Goal: Task Accomplishment & Management: Use online tool/utility

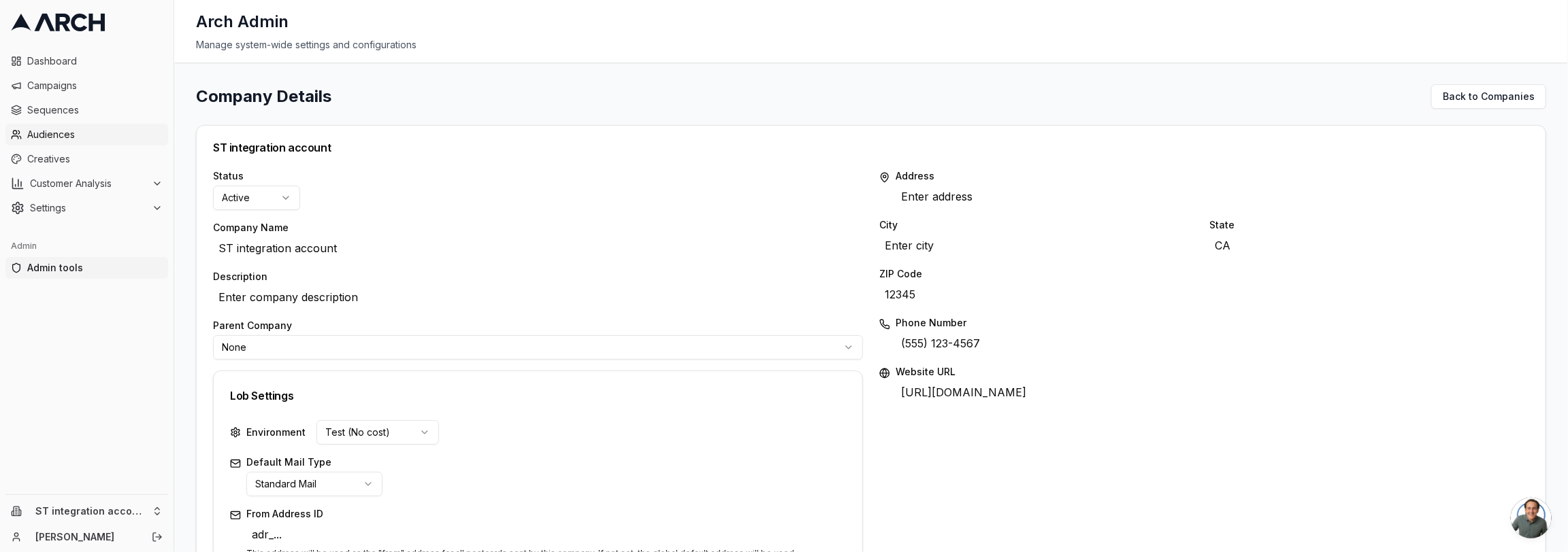
click at [97, 139] on span "Audiences" at bounding box center [95, 135] width 136 height 14
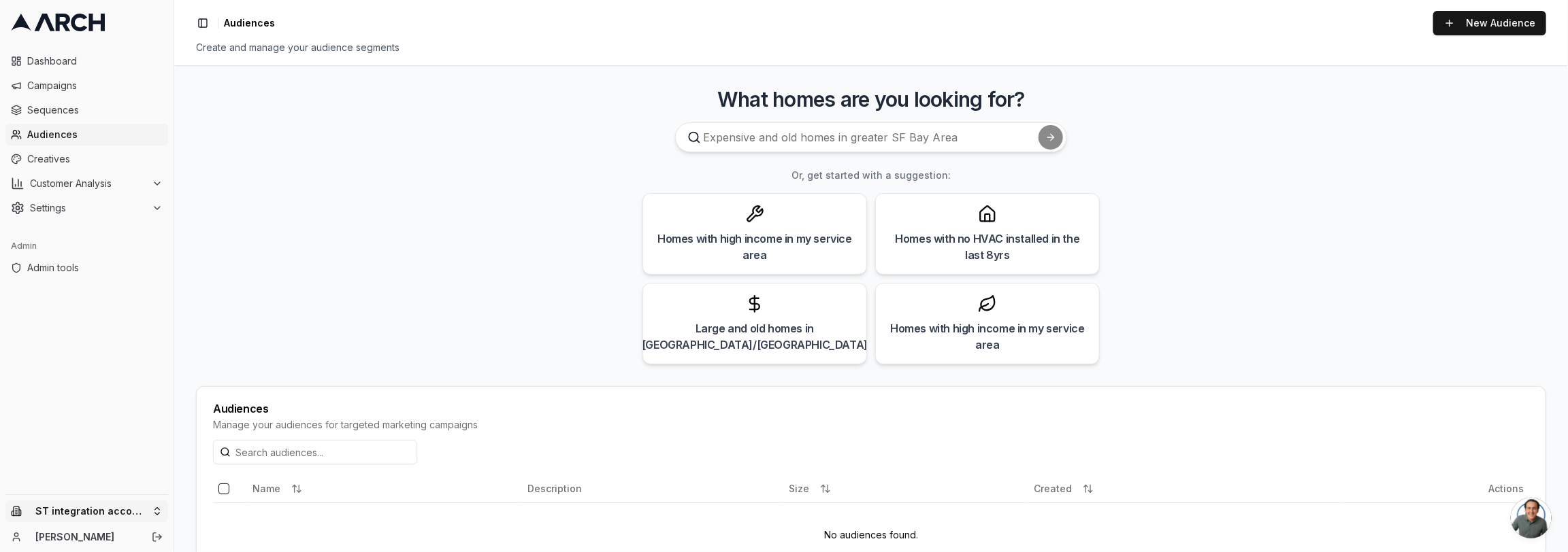
click at [123, 519] on html "Dashboard Campaigns Sequences Audiences Creatives Customer Analysis Settings Ad…" at bounding box center [784, 276] width 1568 height 552
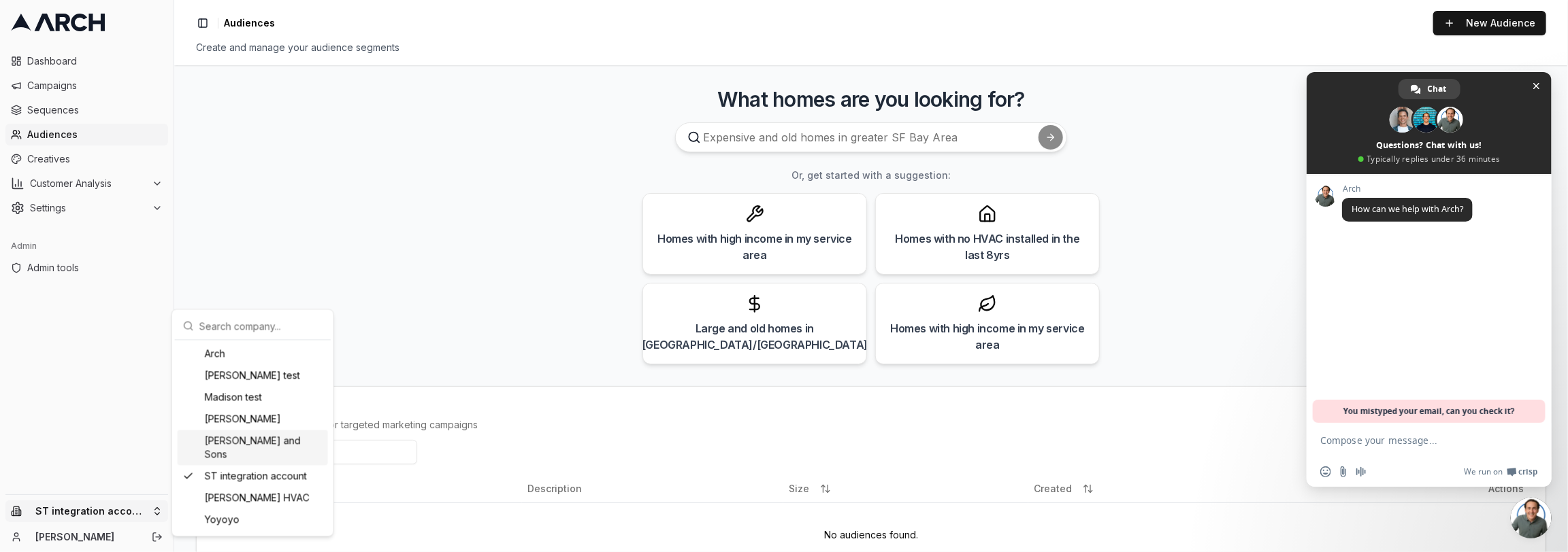
click at [262, 439] on div "Oliver and Sons" at bounding box center [253, 447] width 151 height 35
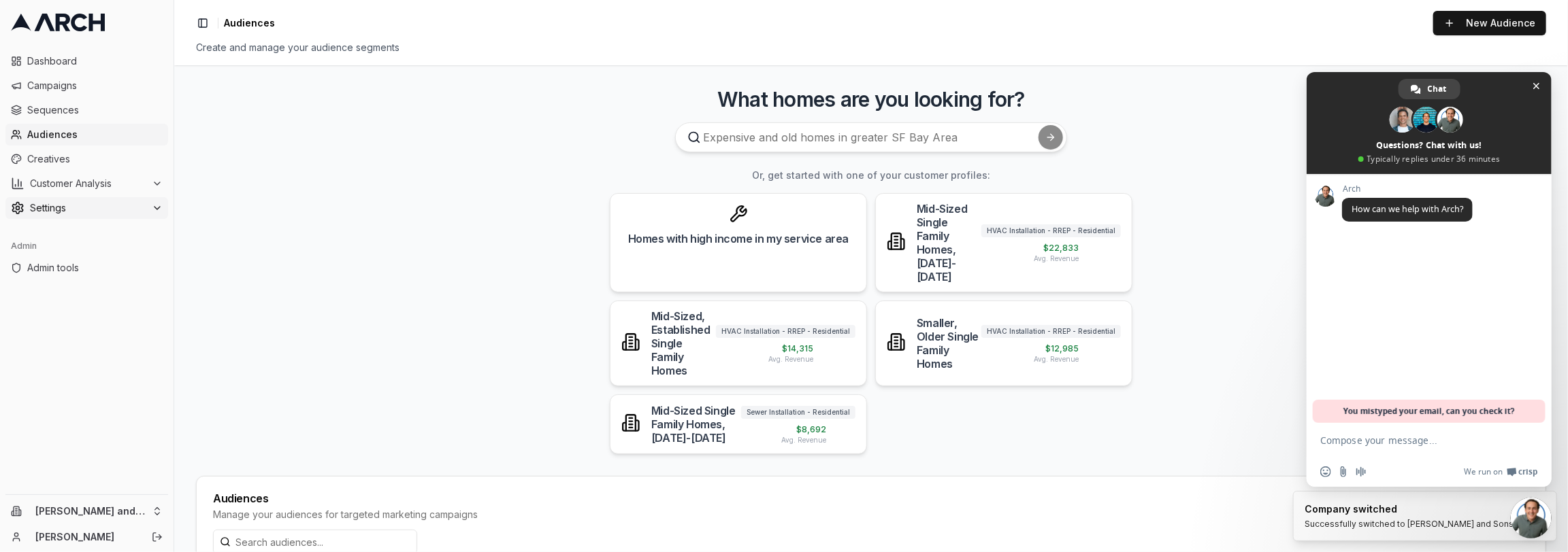
click at [97, 211] on span "Settings" at bounding box center [88, 208] width 116 height 14
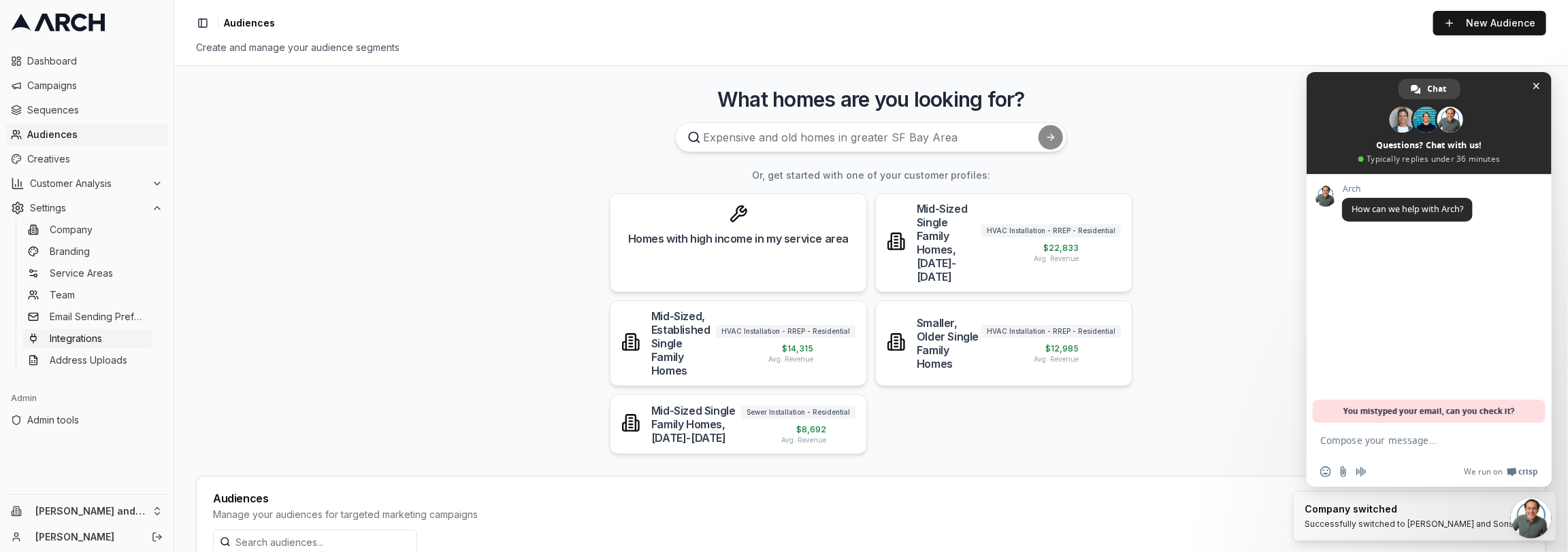
click at [105, 337] on link "Integrations" at bounding box center [86, 339] width 129 height 19
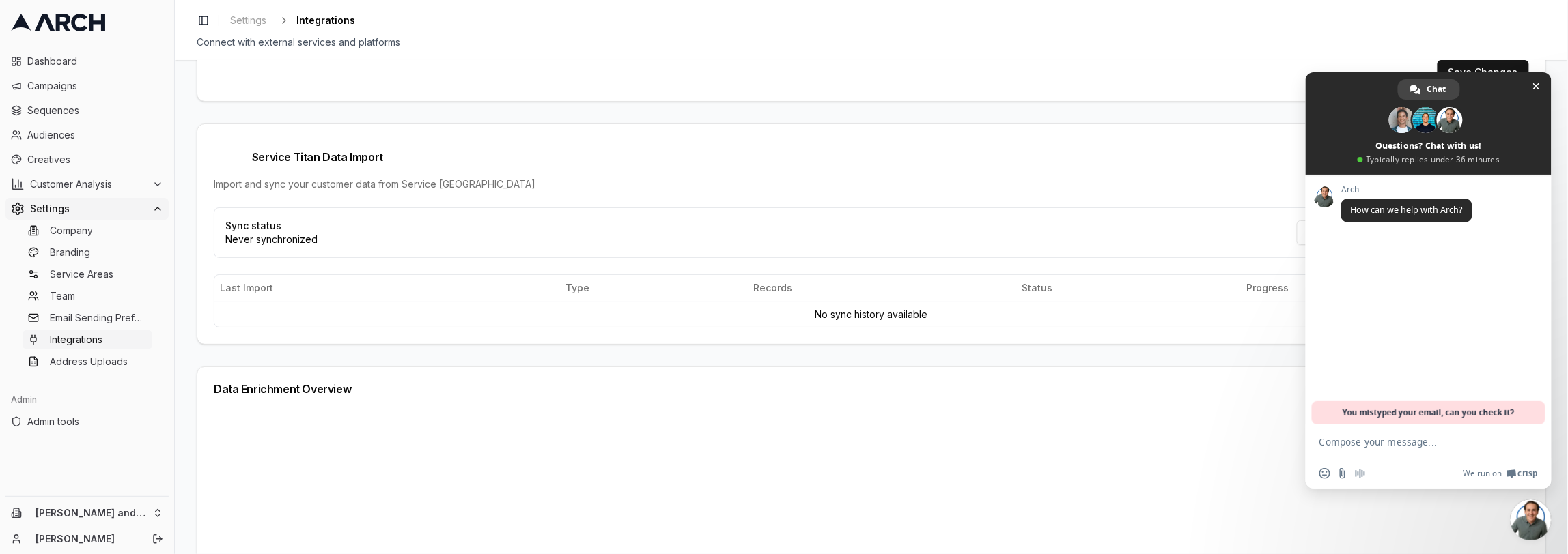
scroll to position [336, 0]
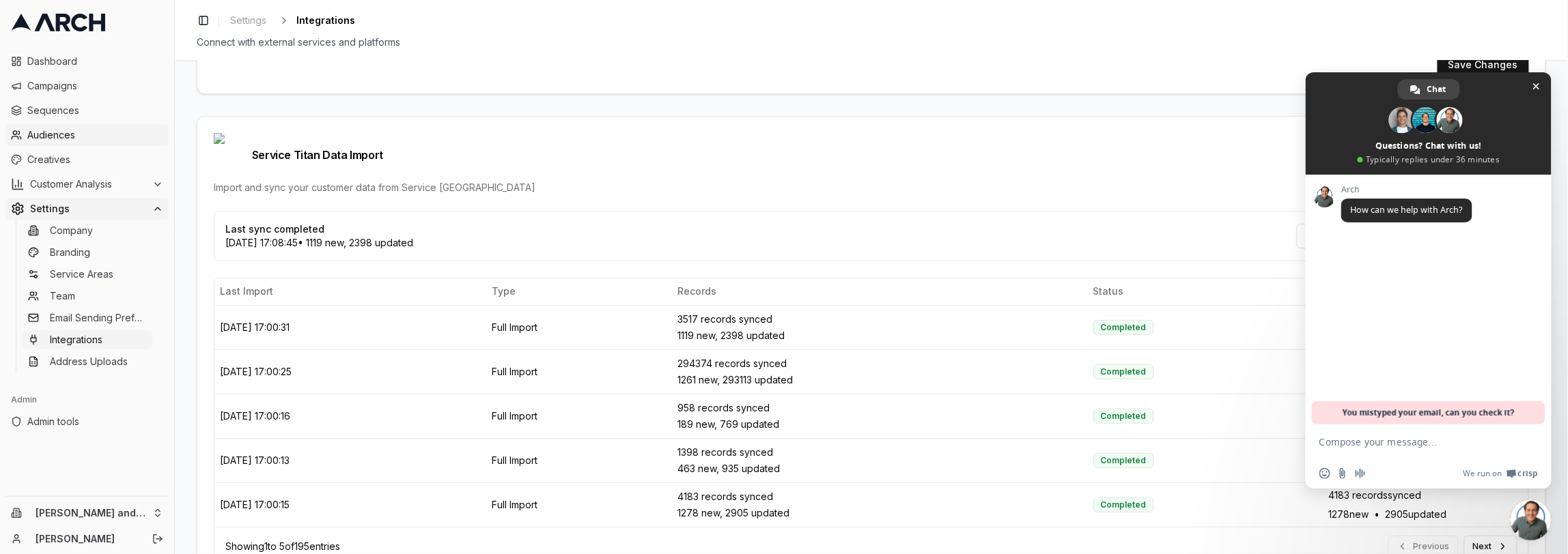
click at [58, 146] on link "Audiences" at bounding box center [87, 135] width 163 height 21
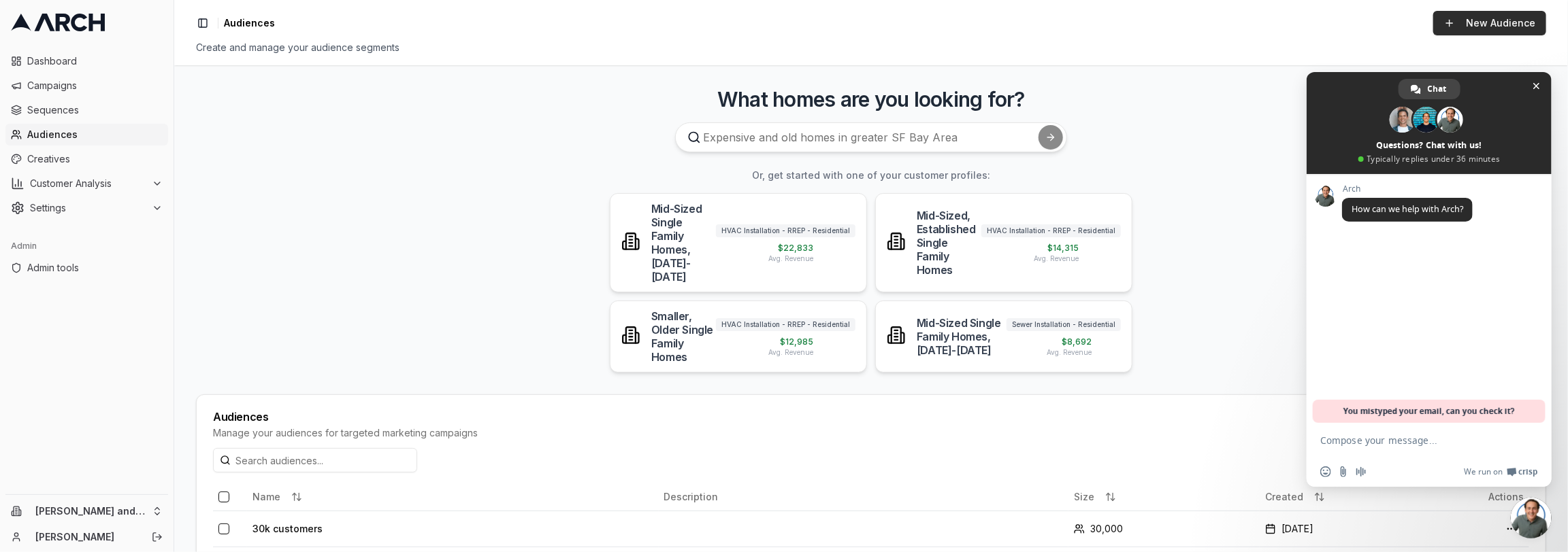
click at [1476, 17] on link "New Audience" at bounding box center [1489, 23] width 113 height 24
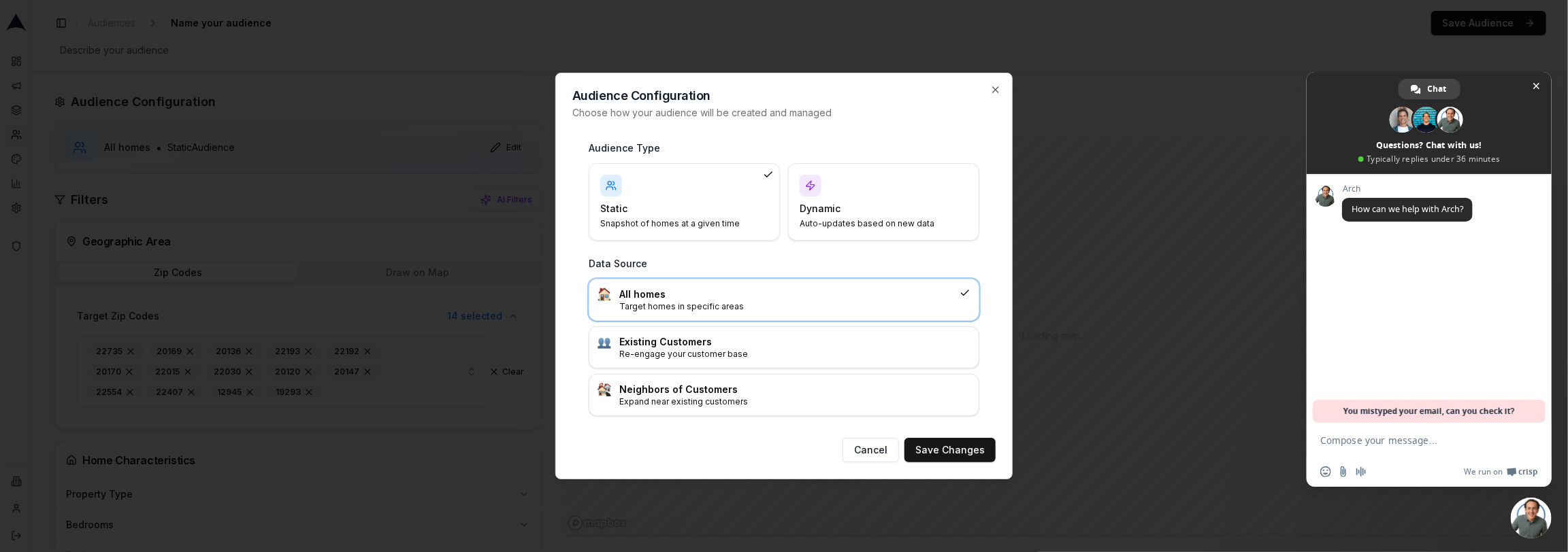
click at [1538, 88] on div at bounding box center [784, 276] width 1568 height 552
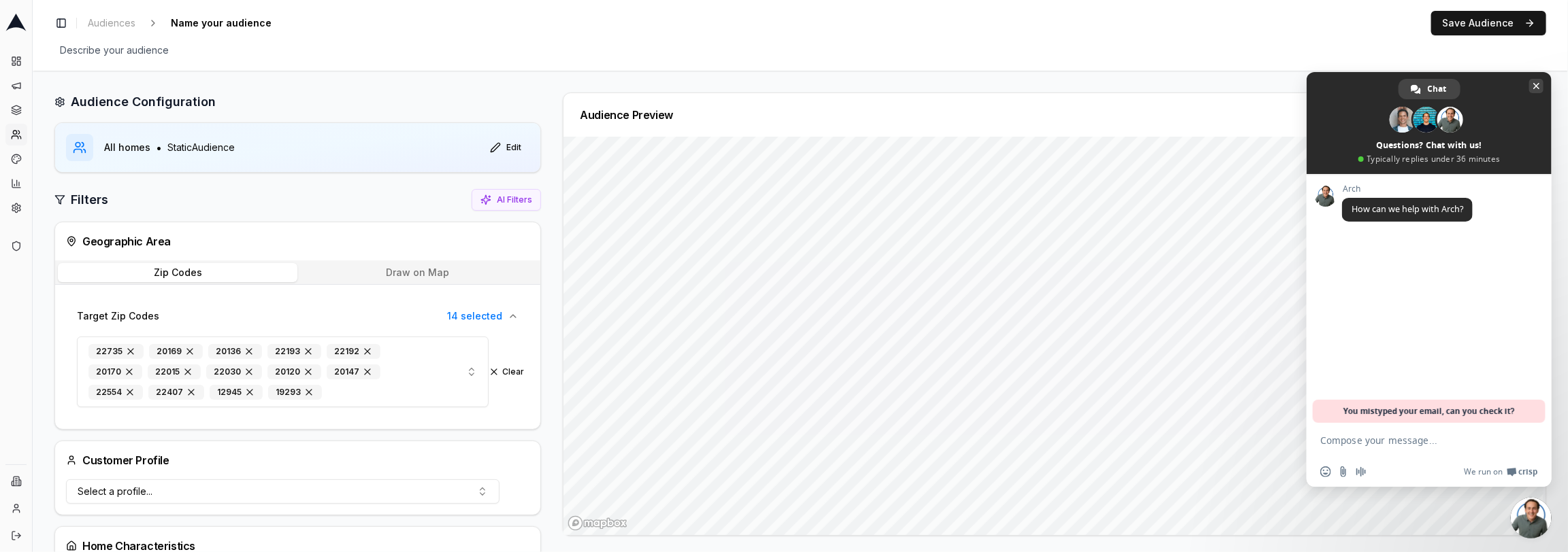
click at [1534, 88] on span "Close chat" at bounding box center [1537, 86] width 7 height 9
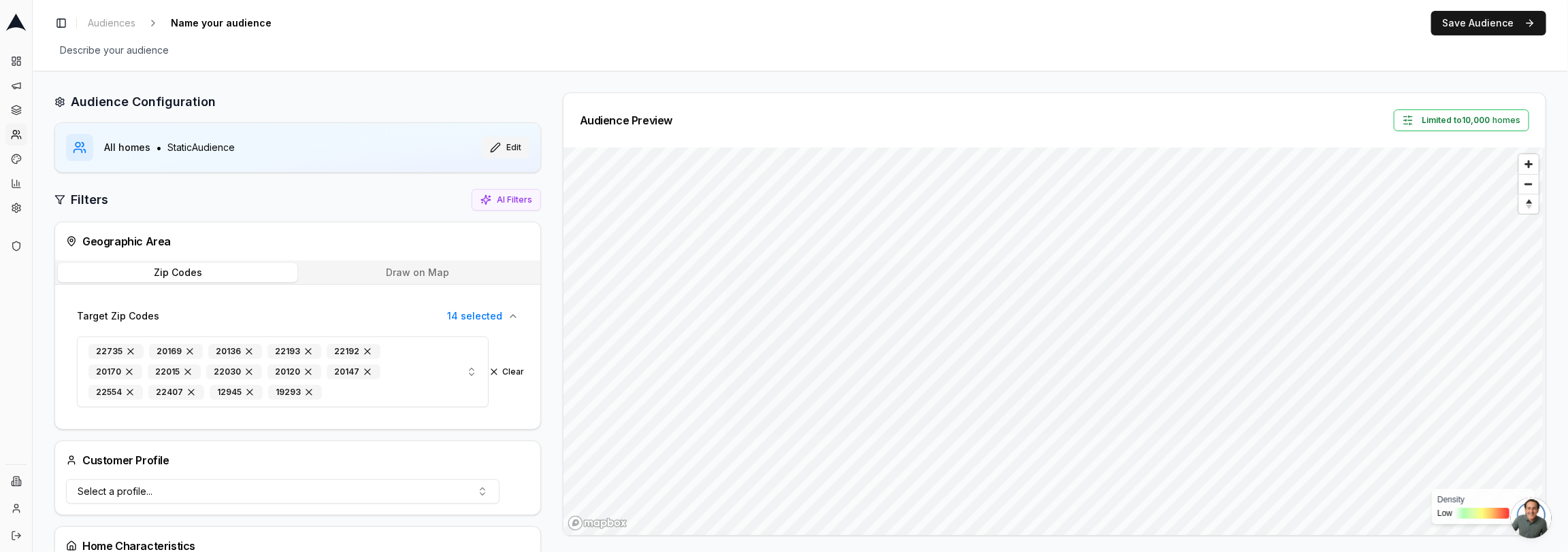
click at [512, 150] on button "Edit" at bounding box center [505, 147] width 48 height 21
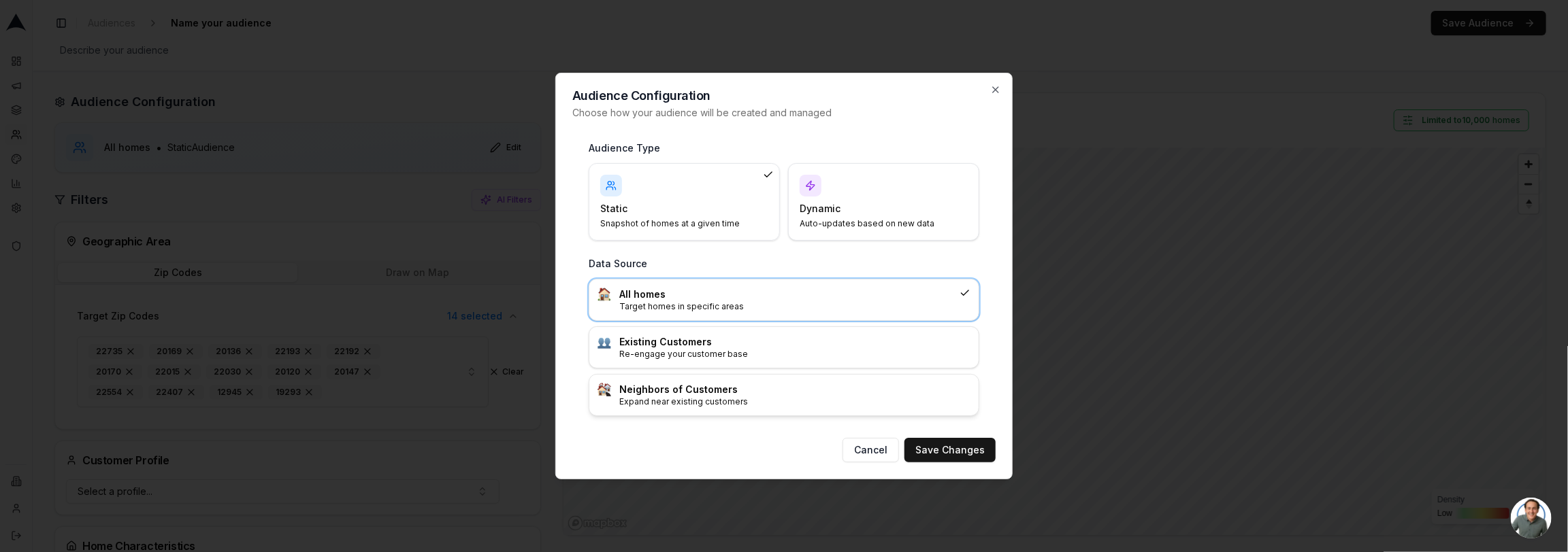
drag, startPoint x: 692, startPoint y: 352, endPoint x: 722, endPoint y: 381, distance: 41.7
click at [695, 353] on p "Re-engage your customer base" at bounding box center [795, 354] width 351 height 11
click at [939, 438] on button "Save Changes" at bounding box center [950, 450] width 91 height 24
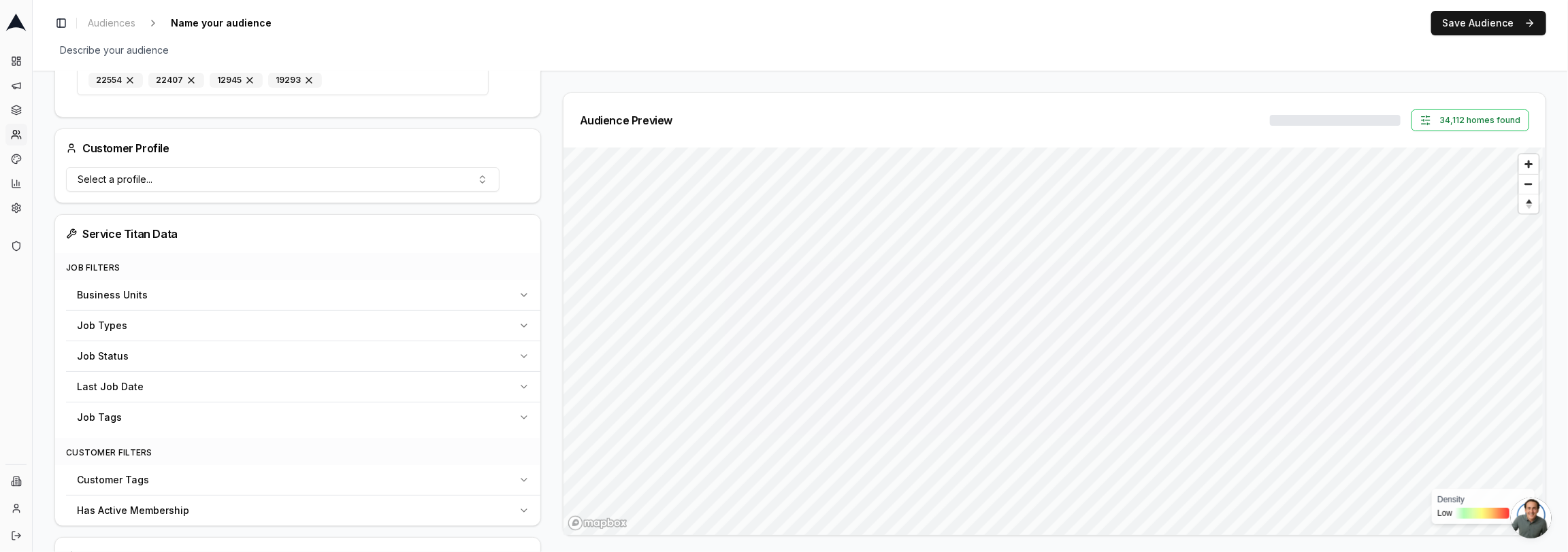
scroll to position [420, 0]
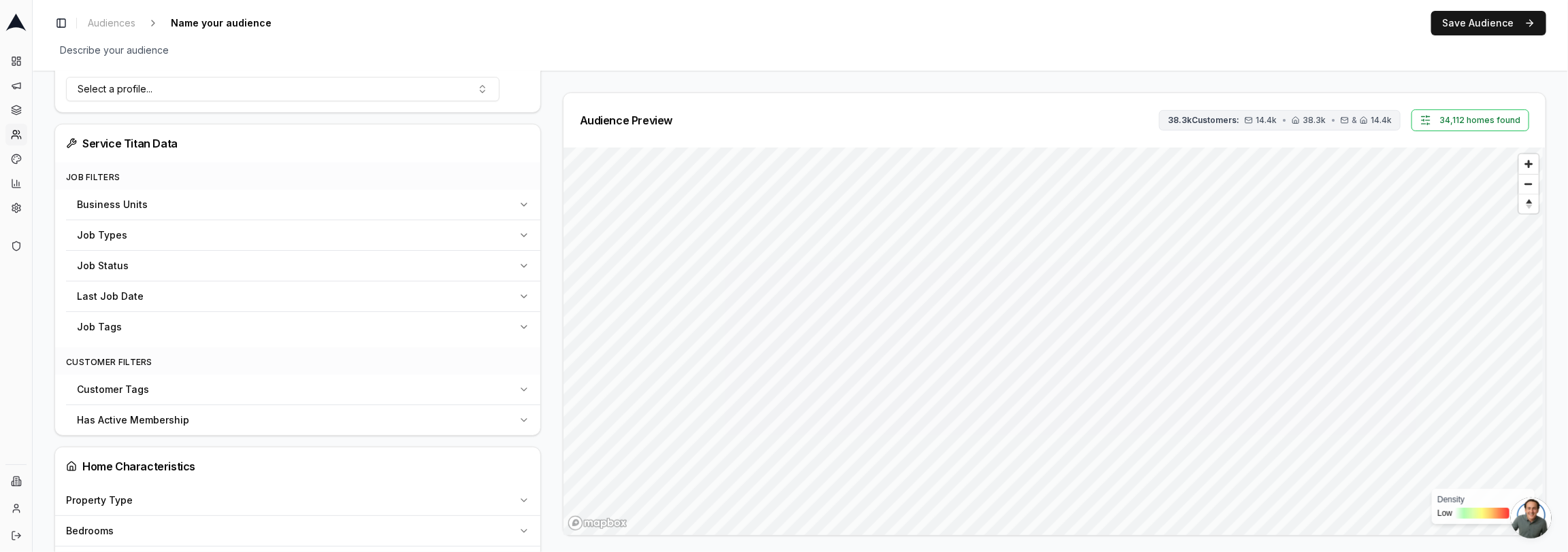
click at [1218, 125] on button "38.3k Customers: 14.4k • 38.3k • & 14.4k" at bounding box center [1279, 120] width 241 height 21
click at [552, 249] on div "Audience Preview 38.3k Customers: 14.4k • 38.3k • & 14.4k 34,112 homes found De…" at bounding box center [1049, 314] width 994 height 444
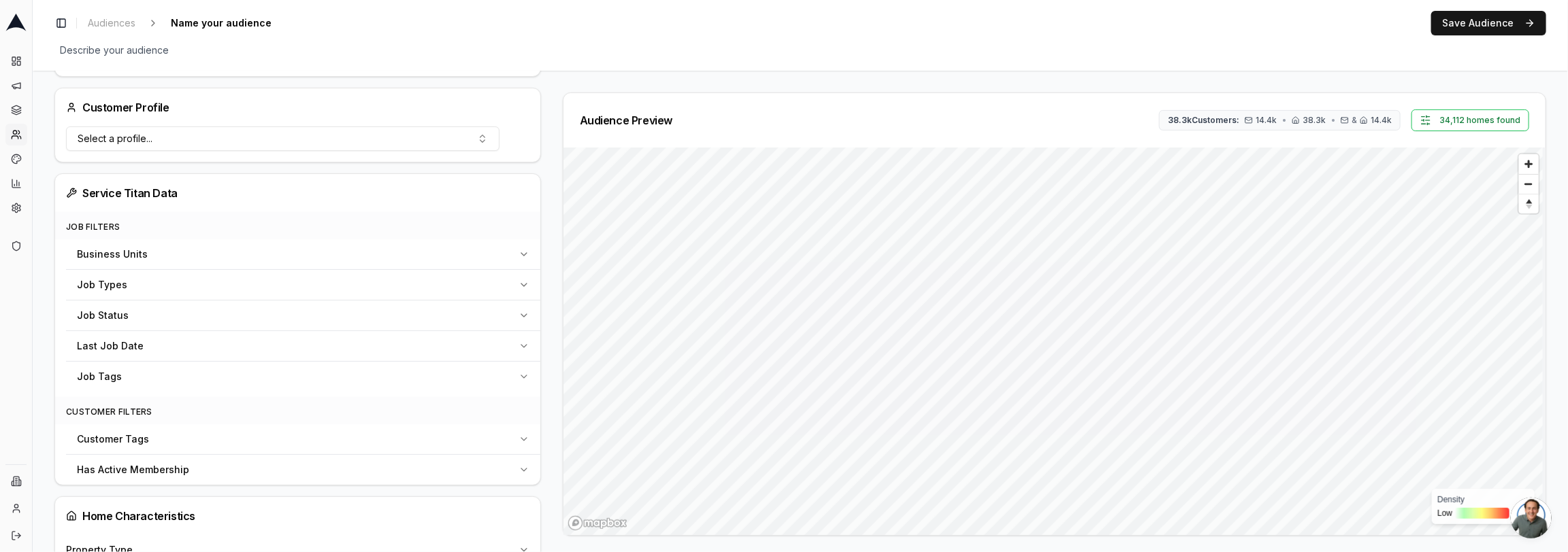
scroll to position [287, 0]
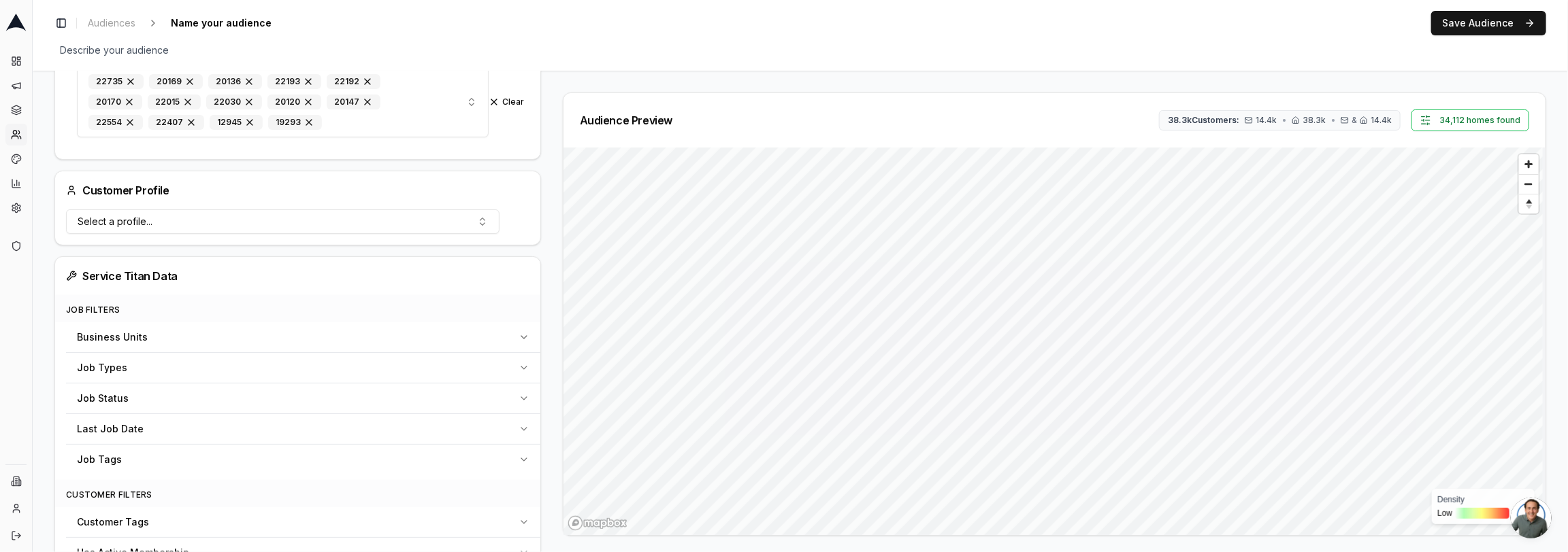
click at [317, 392] on div "Job Status" at bounding box center [295, 399] width 436 height 14
click at [302, 419] on button "Select job status" at bounding box center [288, 432] width 422 height 27
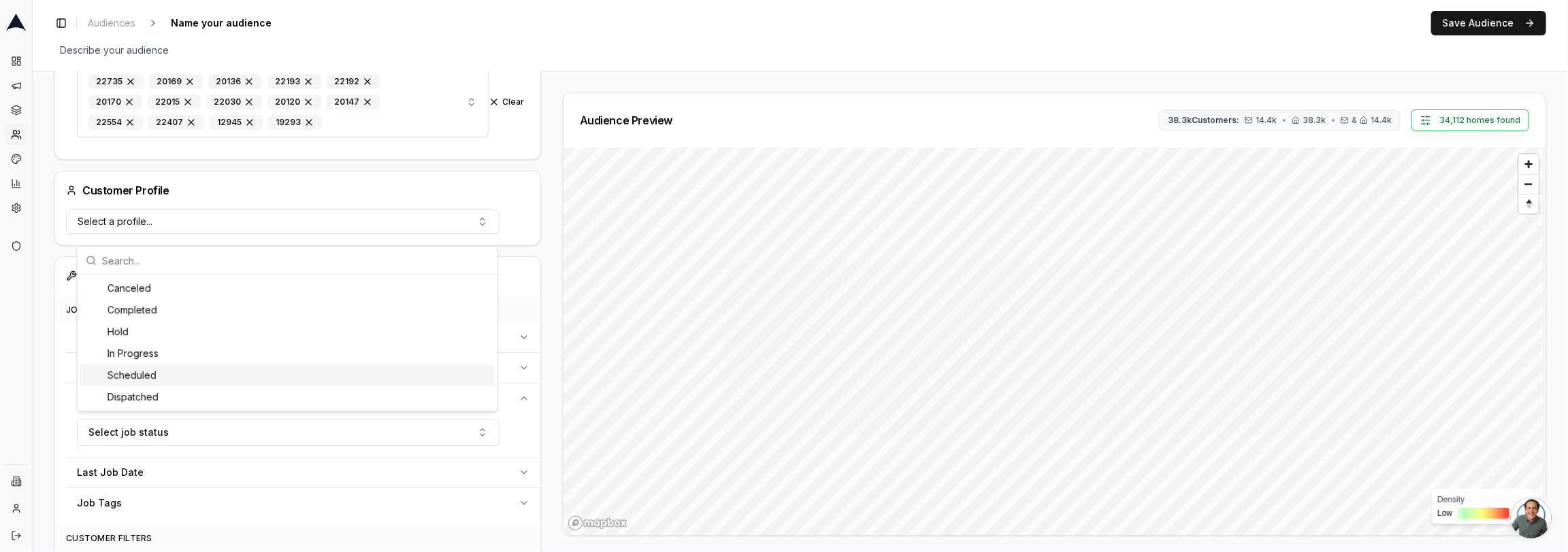
click at [245, 377] on div "Scheduled" at bounding box center [287, 375] width 414 height 21
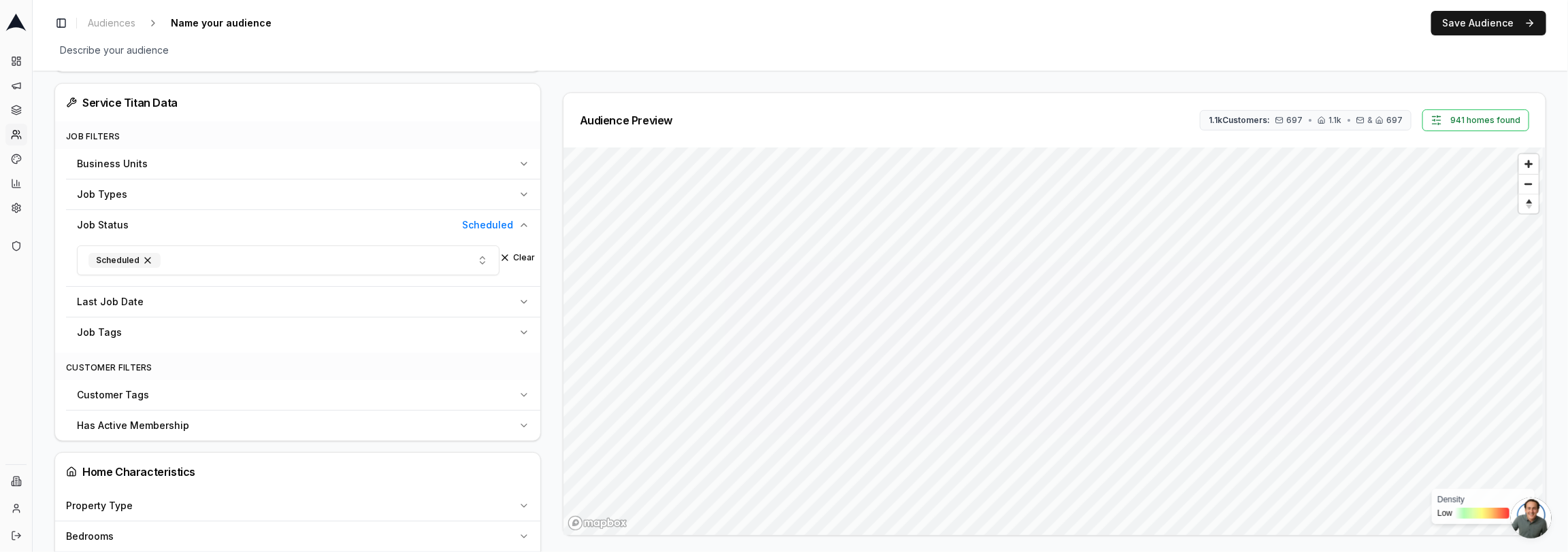
scroll to position [463, 0]
click at [252, 295] on div "Last Job Date" at bounding box center [295, 300] width 436 height 14
click at [156, 372] on button "Job Tags" at bounding box center [303, 371] width 474 height 30
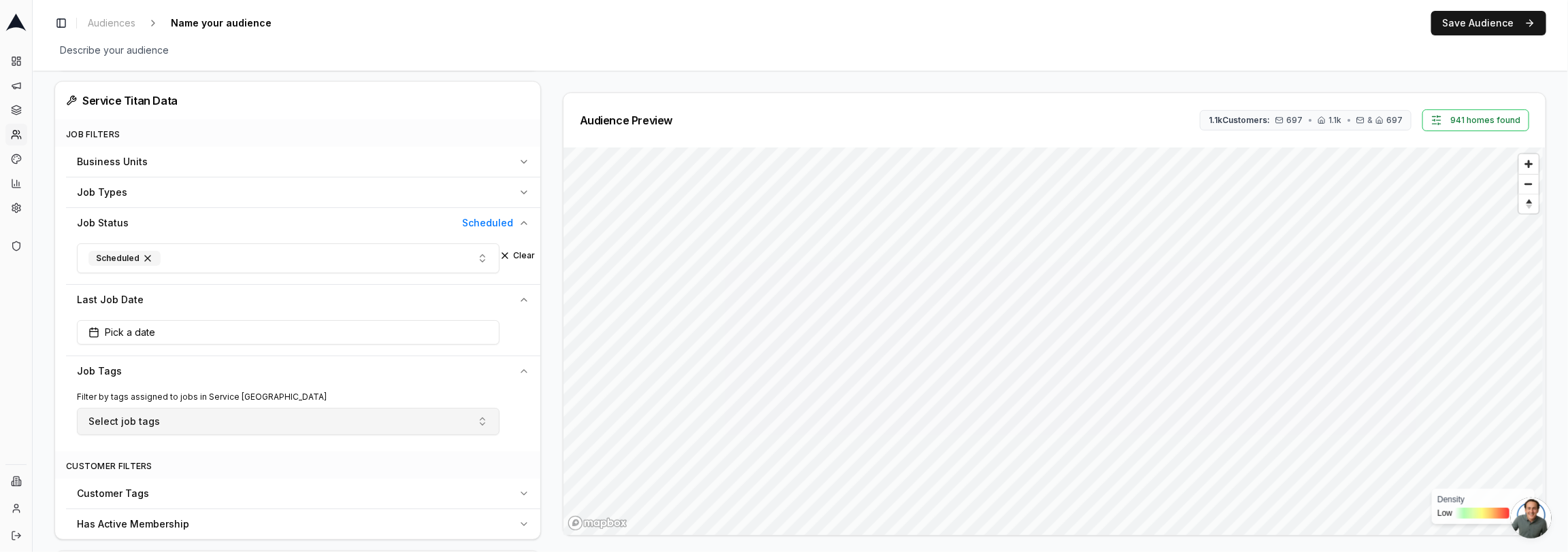
click at [162, 410] on button "Select job tags" at bounding box center [288, 421] width 422 height 27
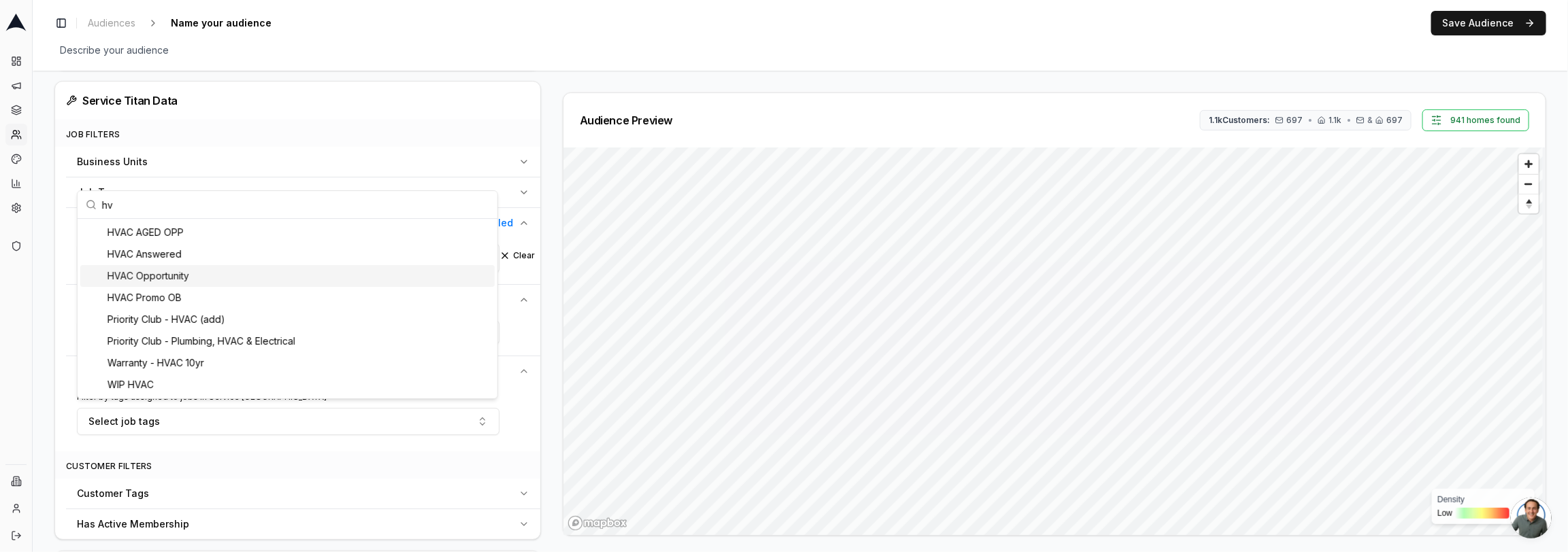
type input "hv"
click at [236, 275] on div "HVAC Opportunity" at bounding box center [287, 276] width 414 height 21
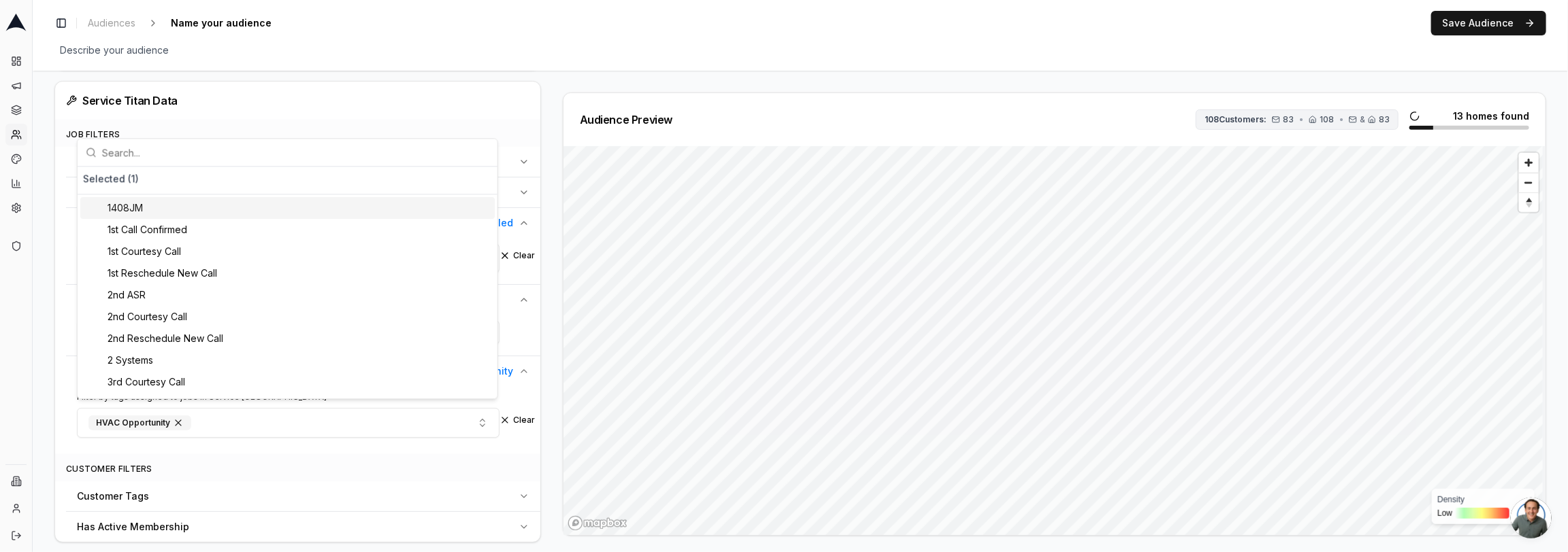
click at [1314, 115] on span "108" at bounding box center [1321, 120] width 25 height 11
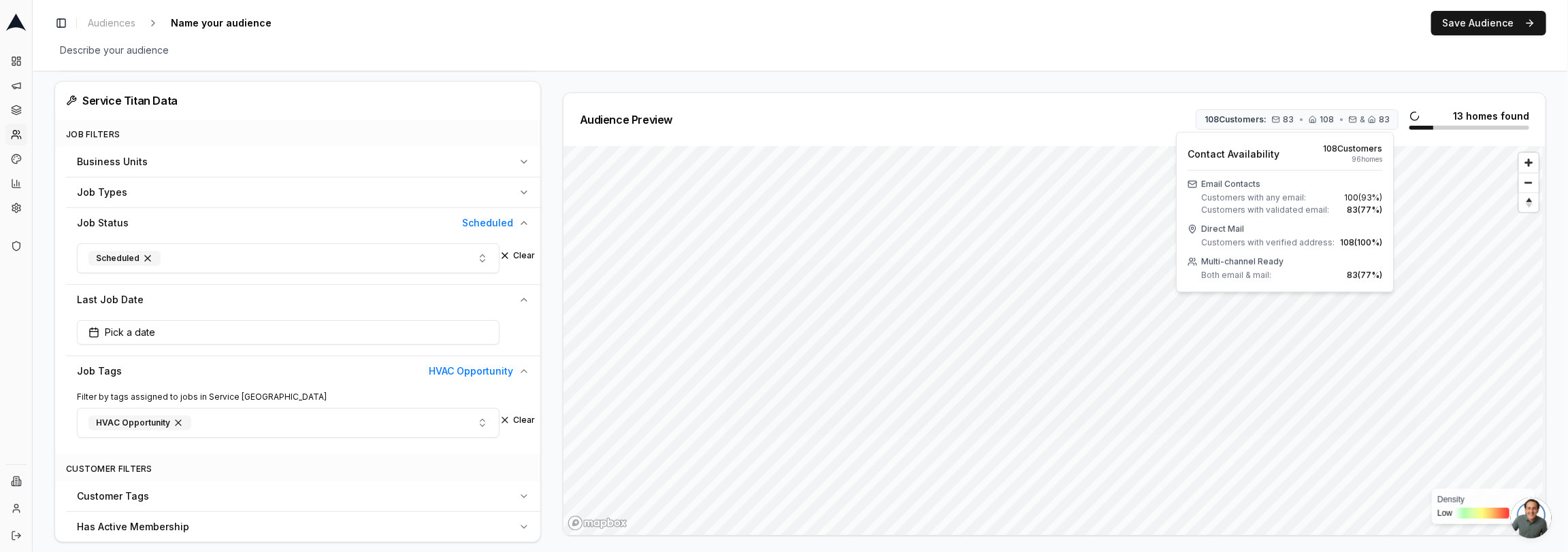
click at [552, 383] on div "Audience Preview 108 Customers: 83 • 108 • & 83 13 homes found Density Low High" at bounding box center [1049, 314] width 994 height 444
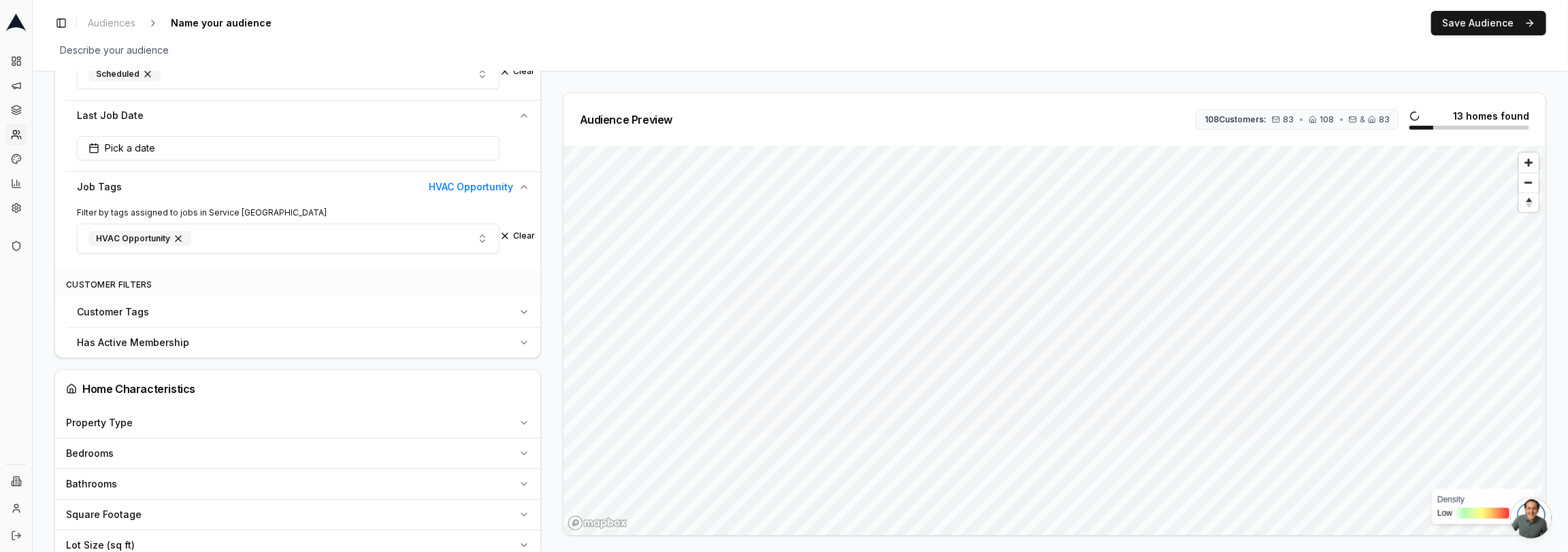
scroll to position [656, 0]
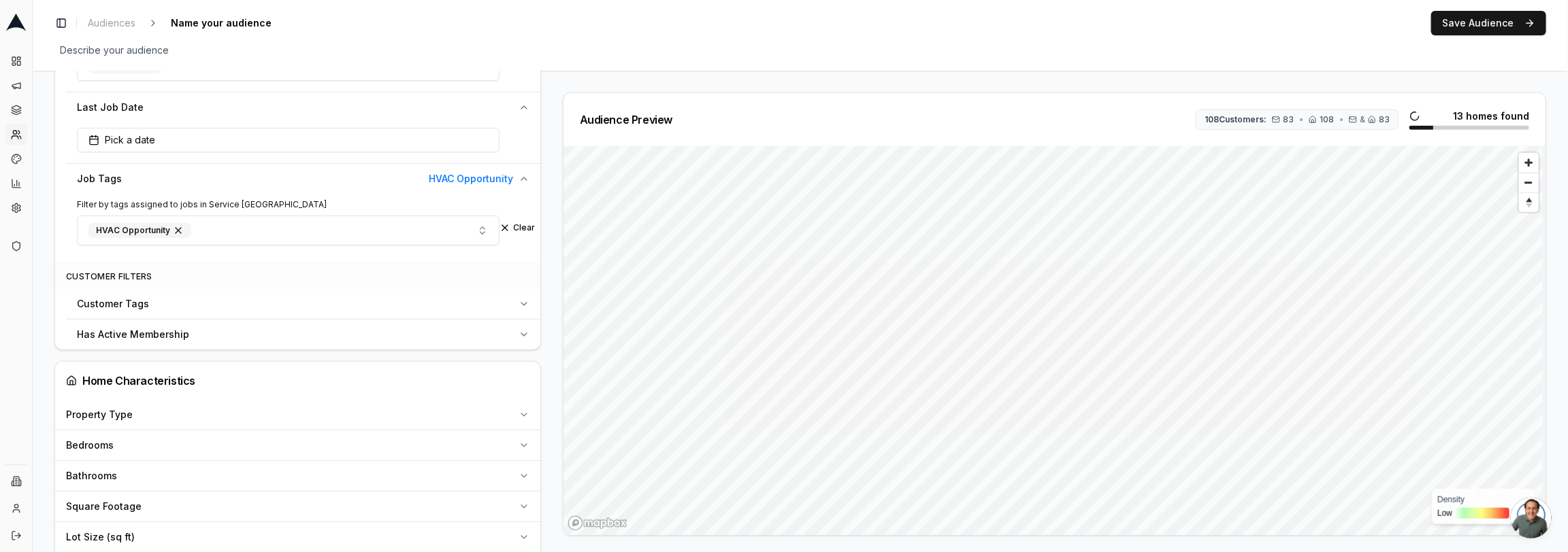
click at [482, 298] on div "Customer Tags" at bounding box center [295, 304] width 436 height 14
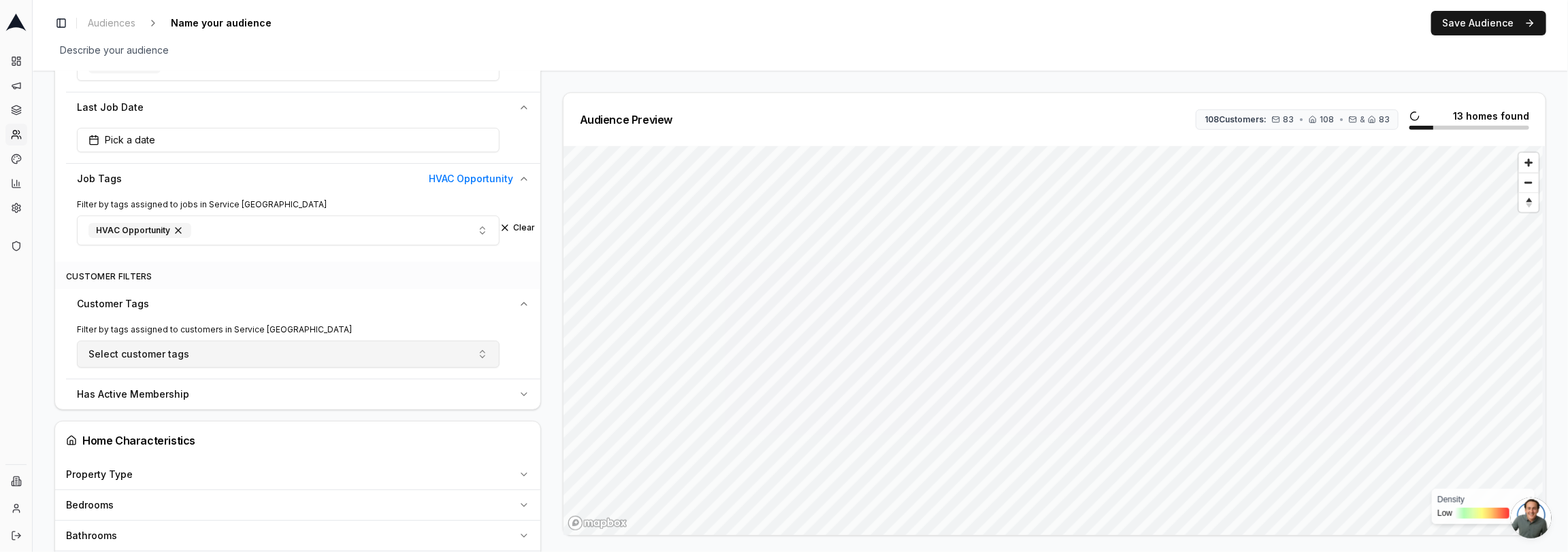
click at [272, 348] on button "Select customer tags" at bounding box center [288, 354] width 422 height 27
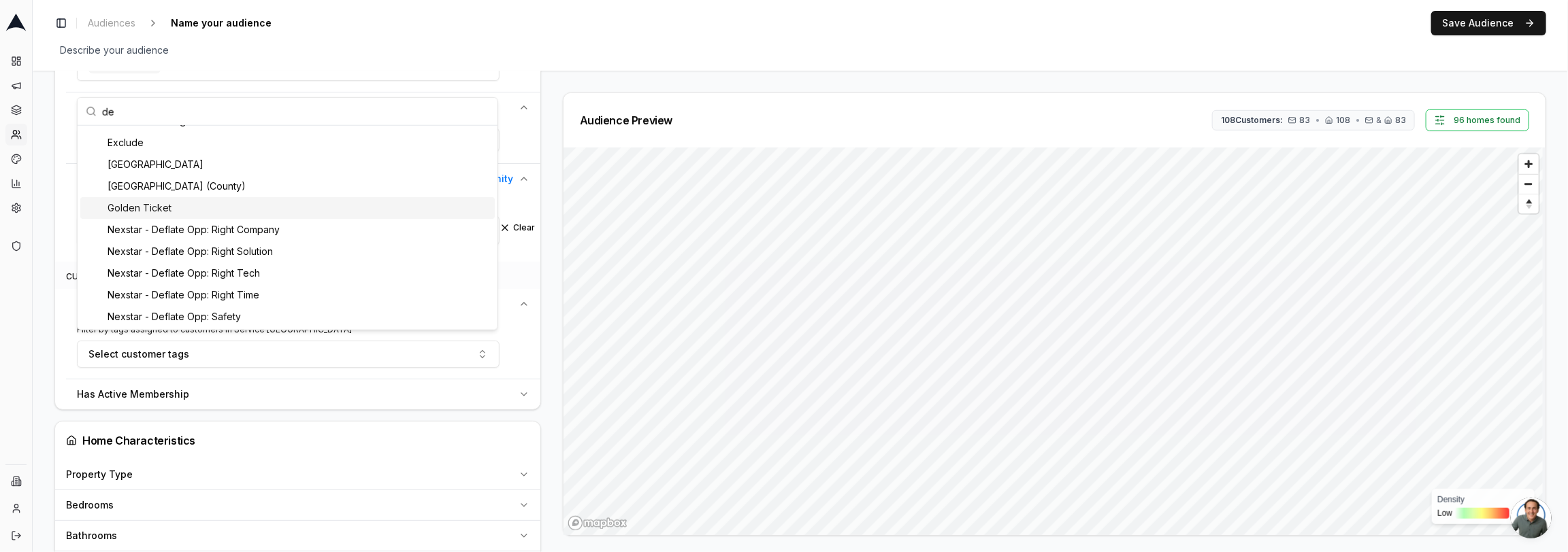
scroll to position [0, 0]
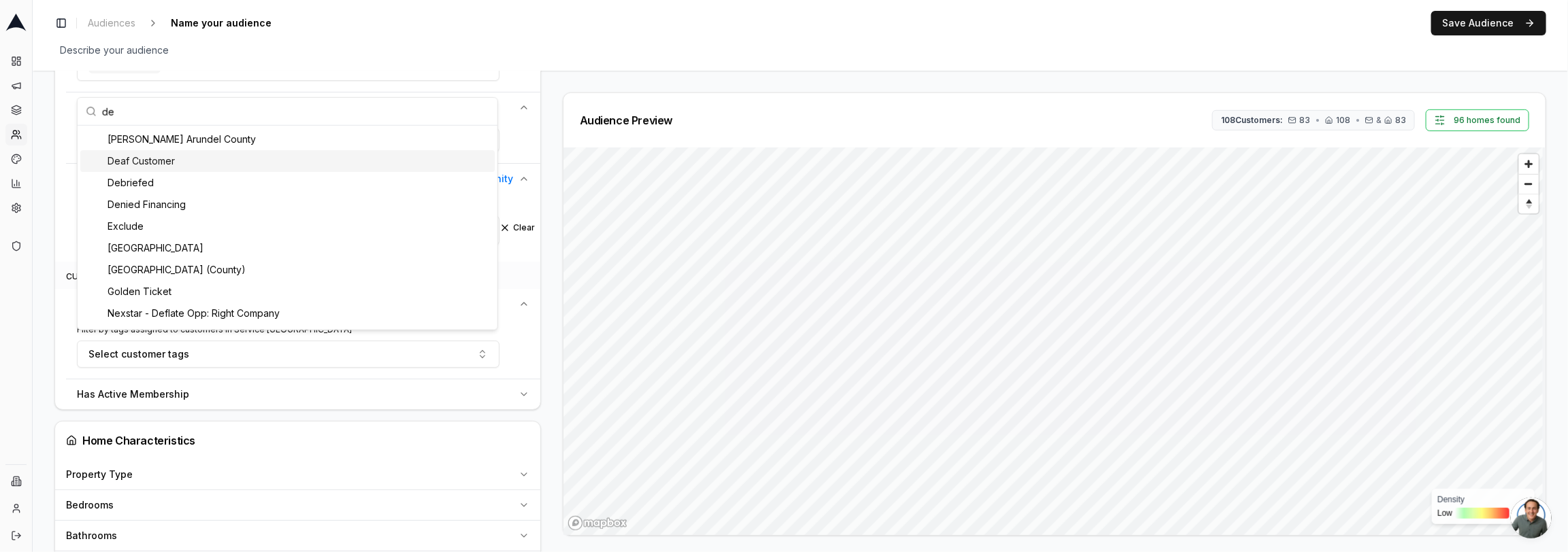
type input "de"
click at [156, 160] on div "Deaf Customer" at bounding box center [287, 161] width 414 height 21
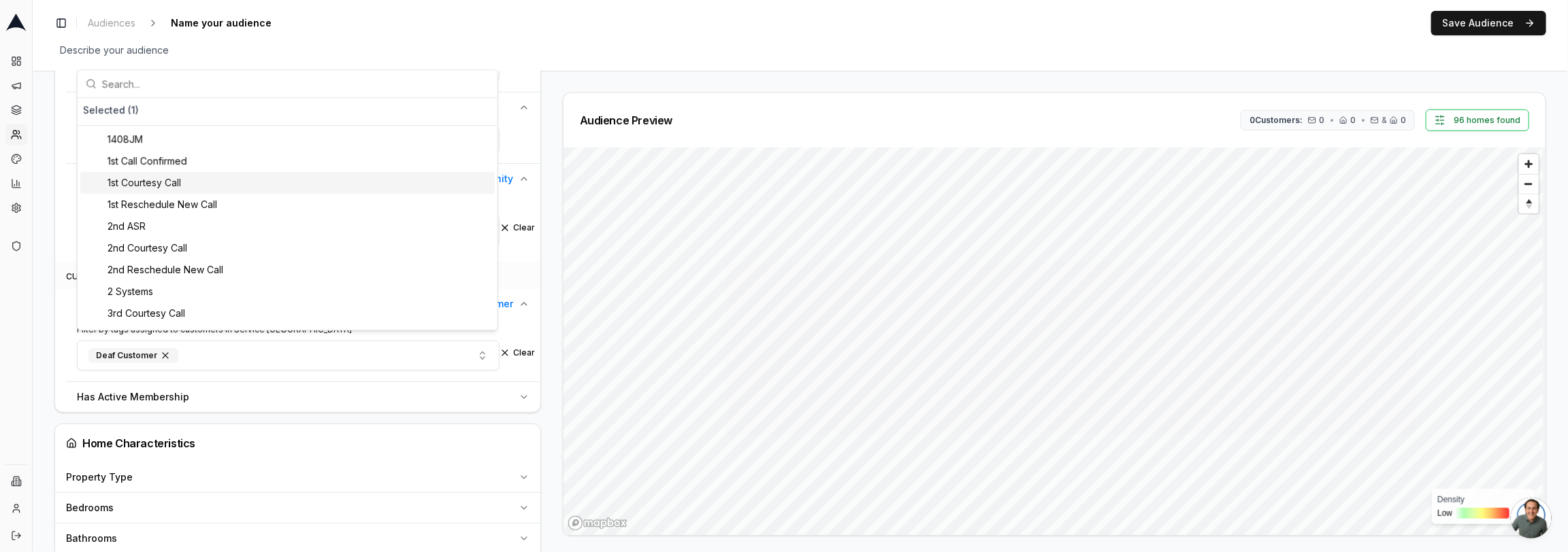
click at [41, 183] on div "Audience Configuration Existing Customers • Static Audience Edit Filters AI Fil…" at bounding box center [800, 341] width 1536 height 1853
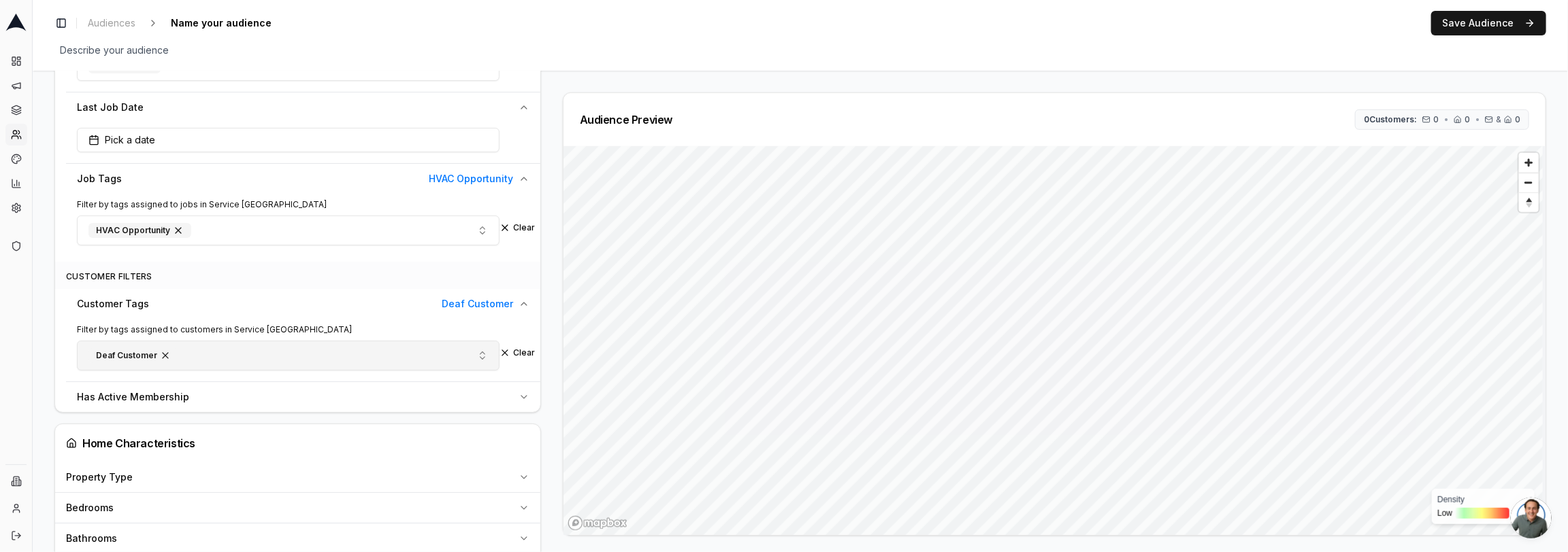
click at [198, 348] on button "Deaf Customer" at bounding box center [288, 355] width 422 height 30
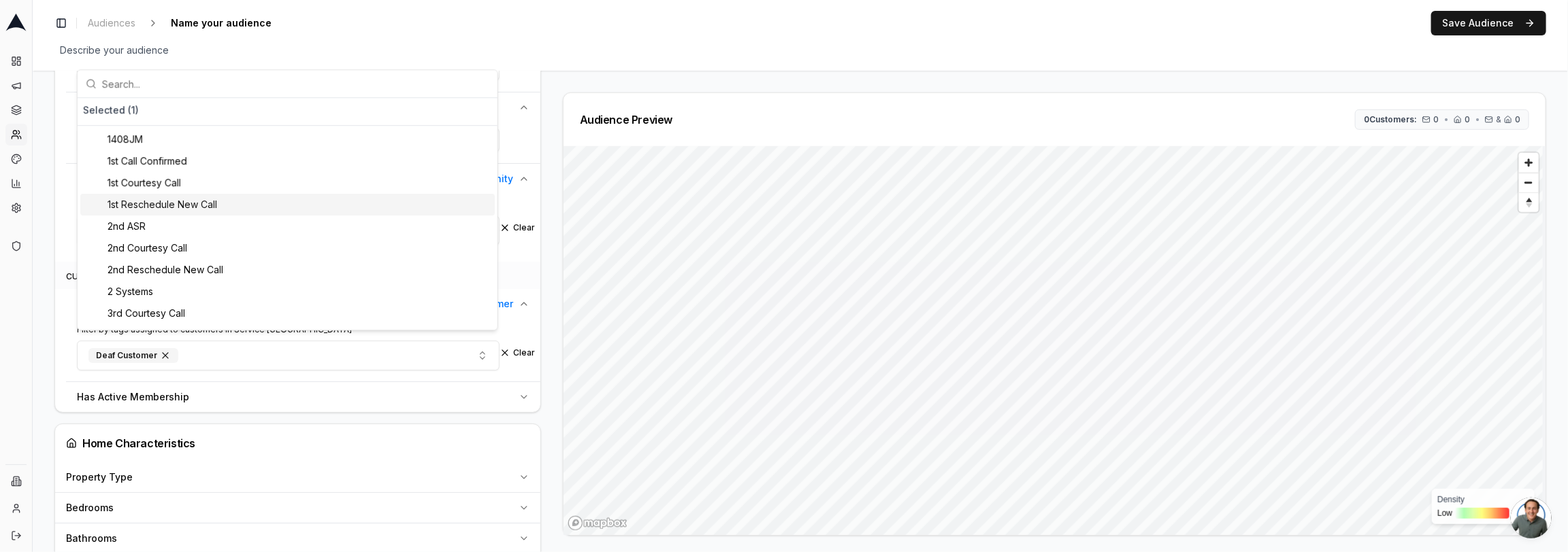
click at [41, 202] on div "Audience Configuration Existing Customers • Static Audience Edit Filters AI Fil…" at bounding box center [800, 341] width 1536 height 1853
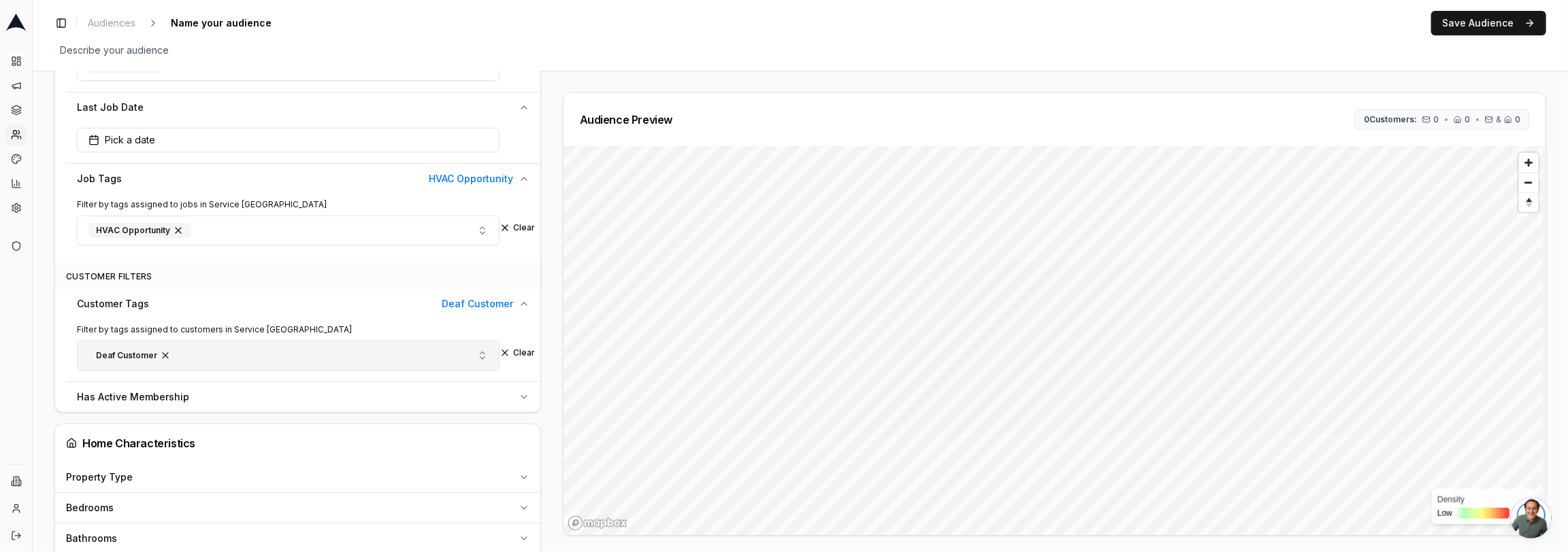
click at [161, 350] on span "button" at bounding box center [165, 356] width 11 height 11
click at [225, 351] on button "Select customer tags" at bounding box center [288, 354] width 422 height 27
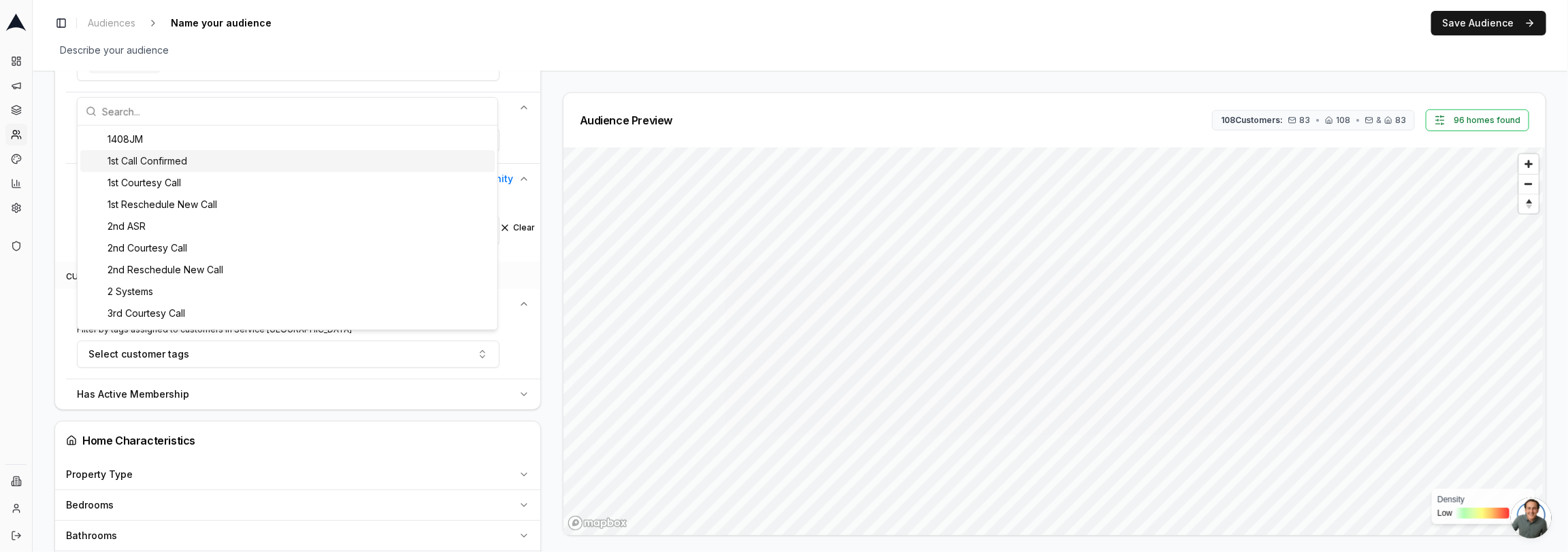
click at [203, 157] on div "1st Call Confirmed" at bounding box center [287, 161] width 414 height 21
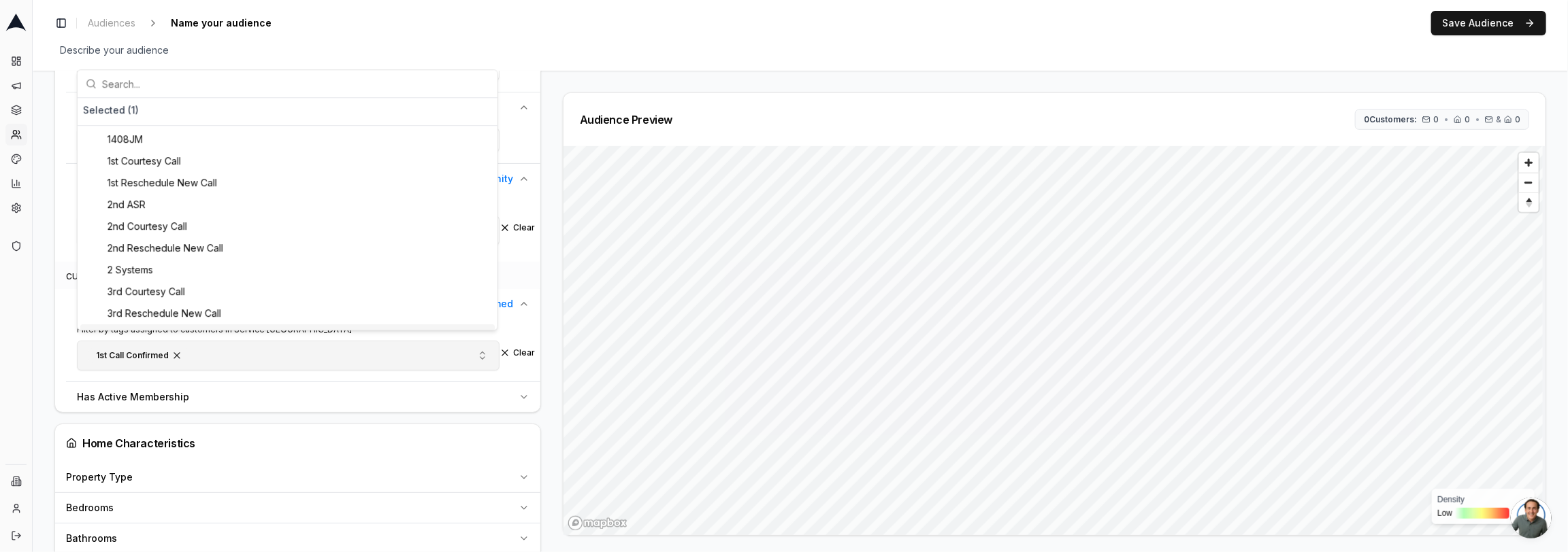
drag, startPoint x: 176, startPoint y: 346, endPoint x: 194, endPoint y: 348, distance: 18.1
click at [176, 350] on span "button" at bounding box center [177, 356] width 11 height 11
click at [219, 348] on button "Select customer tags" at bounding box center [288, 354] width 422 height 27
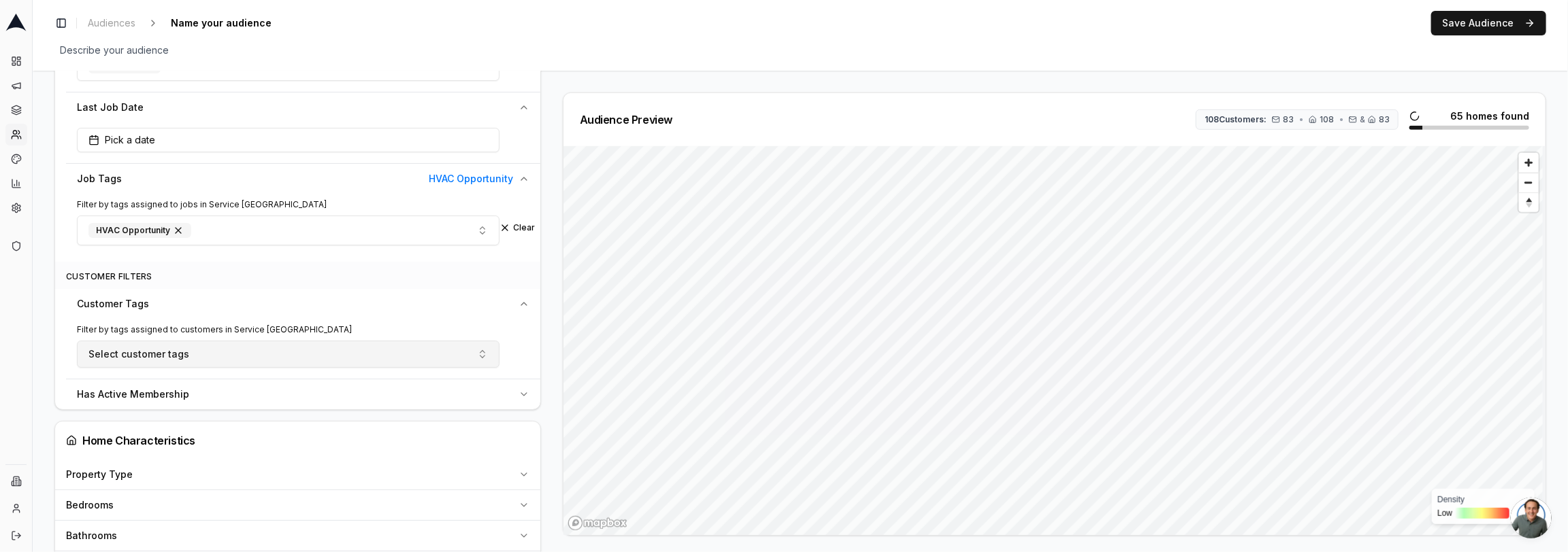
drag, startPoint x: 176, startPoint y: 346, endPoint x: 178, endPoint y: 332, distance: 14.1
click at [176, 348] on span "Select customer tags" at bounding box center [139, 354] width 101 height 14
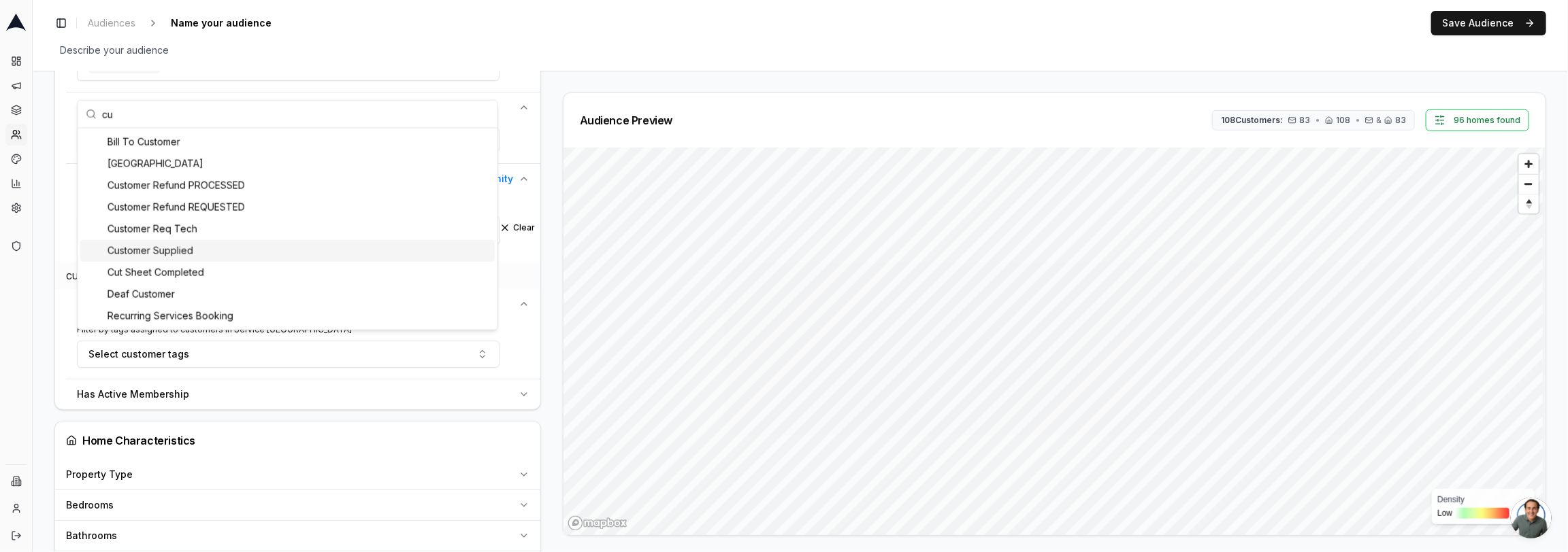
type input "cu"
click at [221, 256] on div "Customer Supplied" at bounding box center [287, 250] width 414 height 21
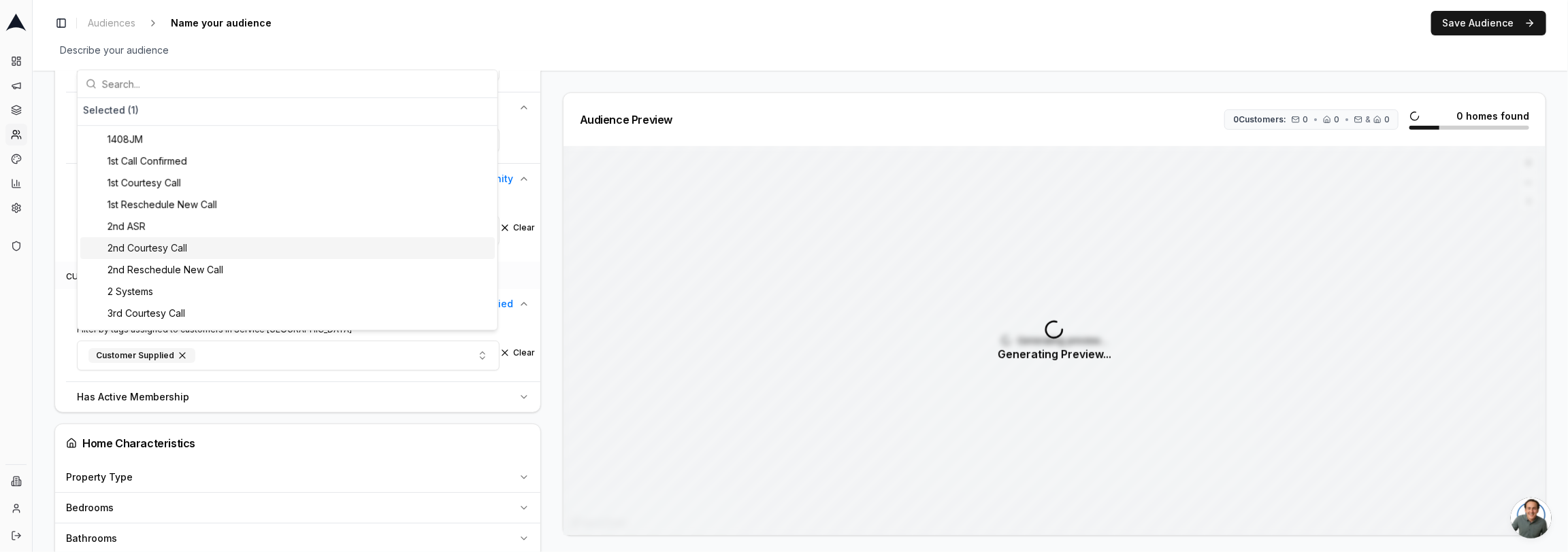
click at [46, 236] on div "Audience Configuration Existing Customers • Static Audience Edit Filters AI Fil…" at bounding box center [800, 341] width 1536 height 1853
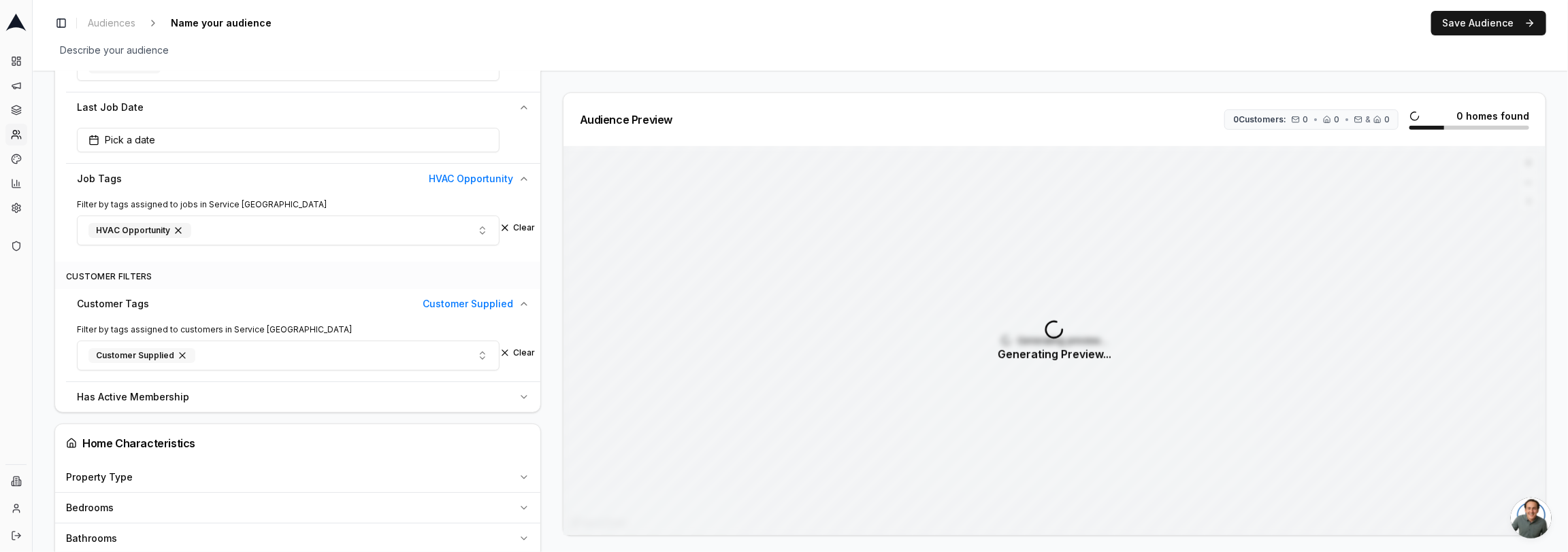
click at [177, 350] on span "button" at bounding box center [183, 356] width 11 height 11
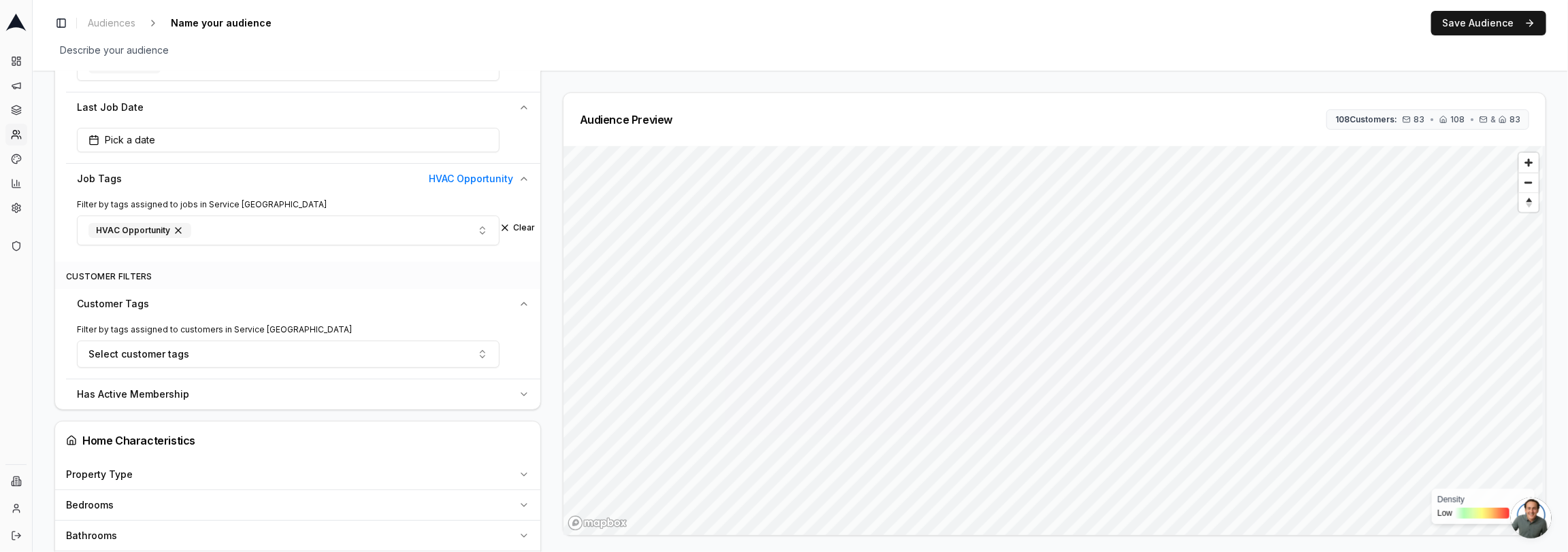
drag, startPoint x: 32, startPoint y: 289, endPoint x: 53, endPoint y: 287, distance: 21.1
click at [32, 287] on div "Dashboard Campaigns Sequences Audiences Creatives Customer Analysis Settings Ad…" at bounding box center [784, 276] width 1568 height 552
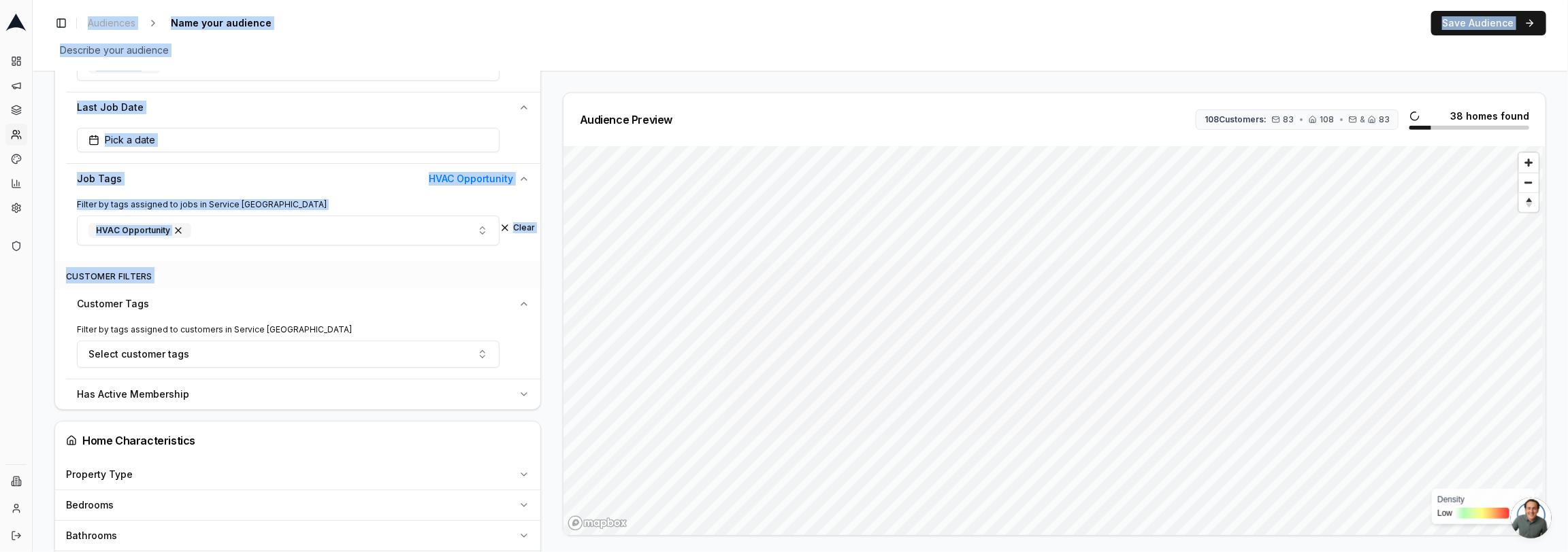
click at [50, 256] on div "Audience Configuration Existing Customers • Static Audience Edit Filters AI Fil…" at bounding box center [800, 340] width 1536 height 1850
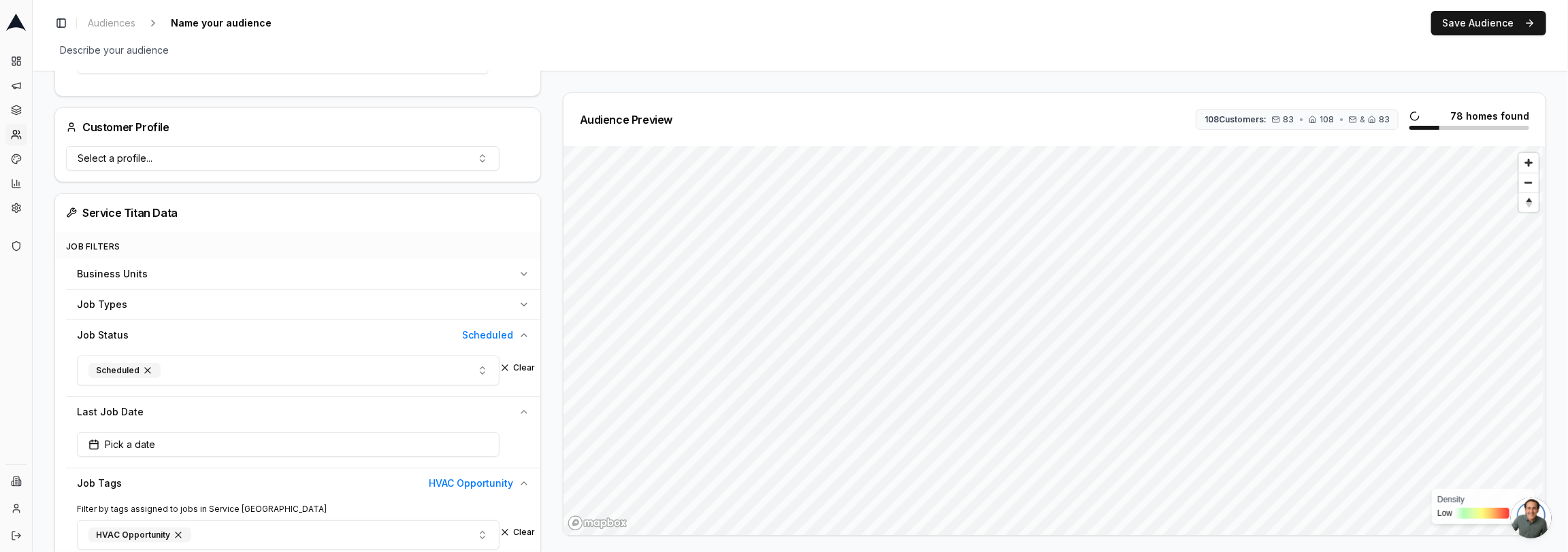
scroll to position [354, 0]
click at [174, 527] on span "button" at bounding box center [178, 533] width 11 height 11
click at [139, 265] on span "Business Units" at bounding box center [112, 272] width 71 height 14
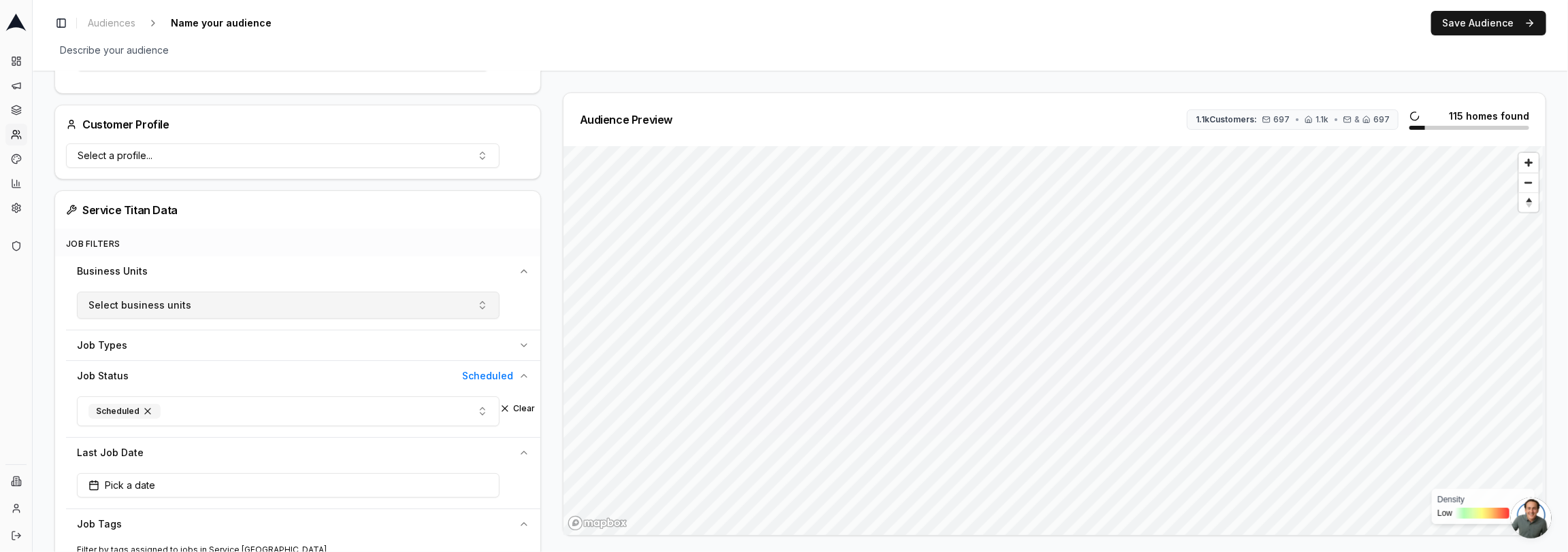
click at [148, 305] on span "Select business units" at bounding box center [140, 305] width 103 height 14
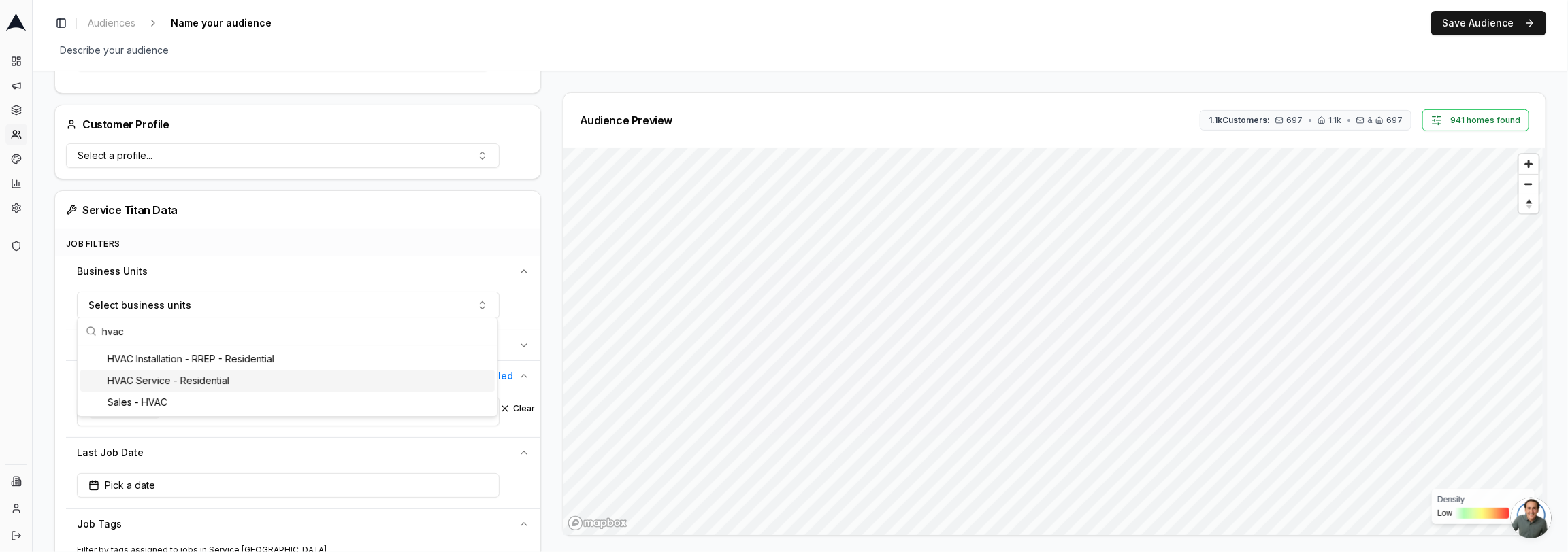
type input "hvac"
click at [158, 376] on div "HVAC Service - Residential" at bounding box center [287, 380] width 414 height 21
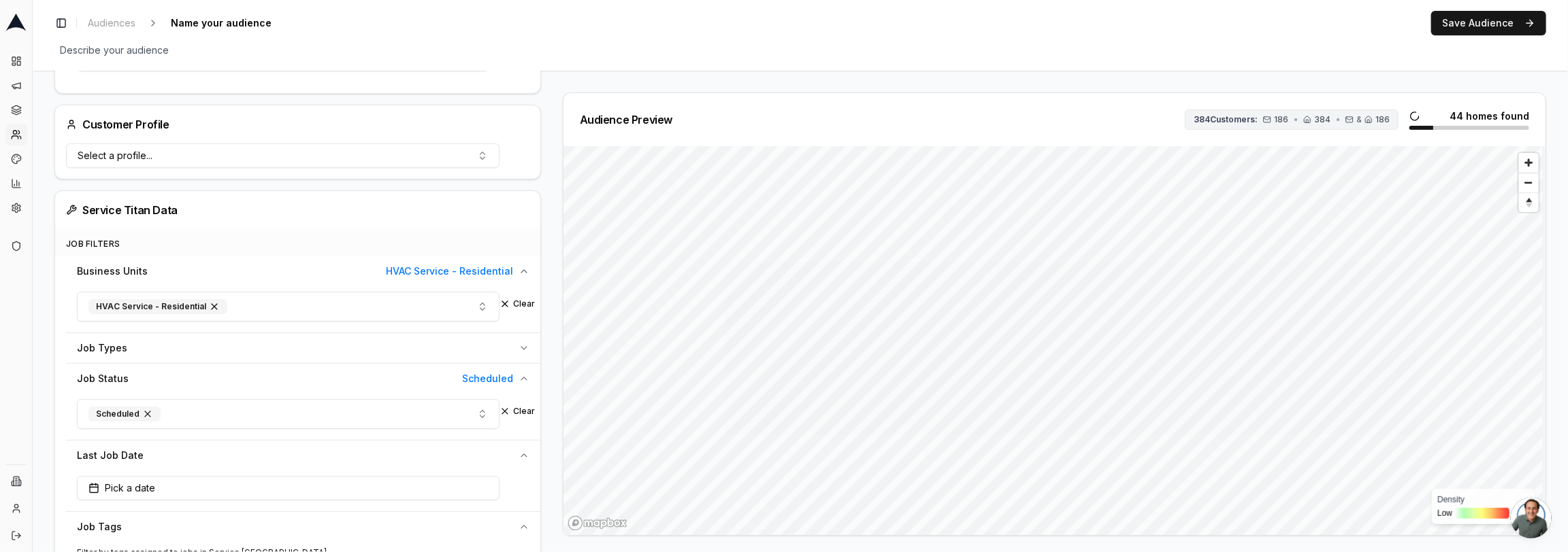
click at [1240, 116] on span "384 Customers:" at bounding box center [1225, 120] width 64 height 11
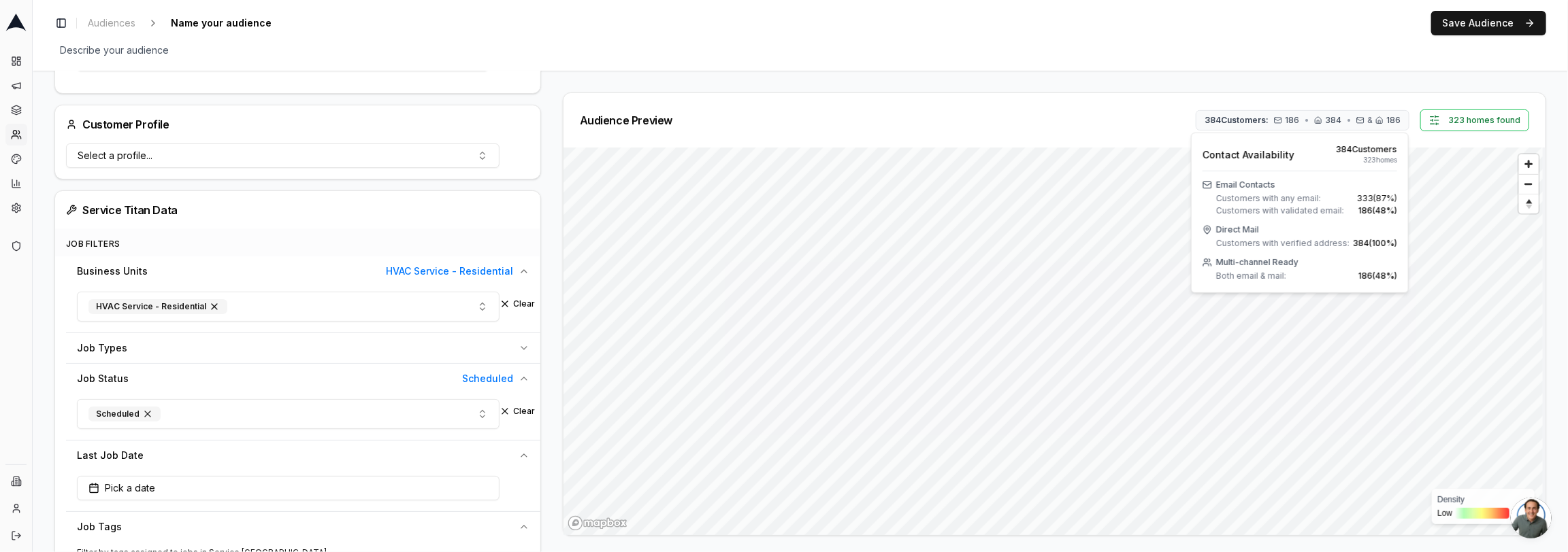
click at [1085, 94] on div "Audience Preview 384 Customers: 186 • 384 • & 186 323 homes found" at bounding box center [1054, 120] width 982 height 55
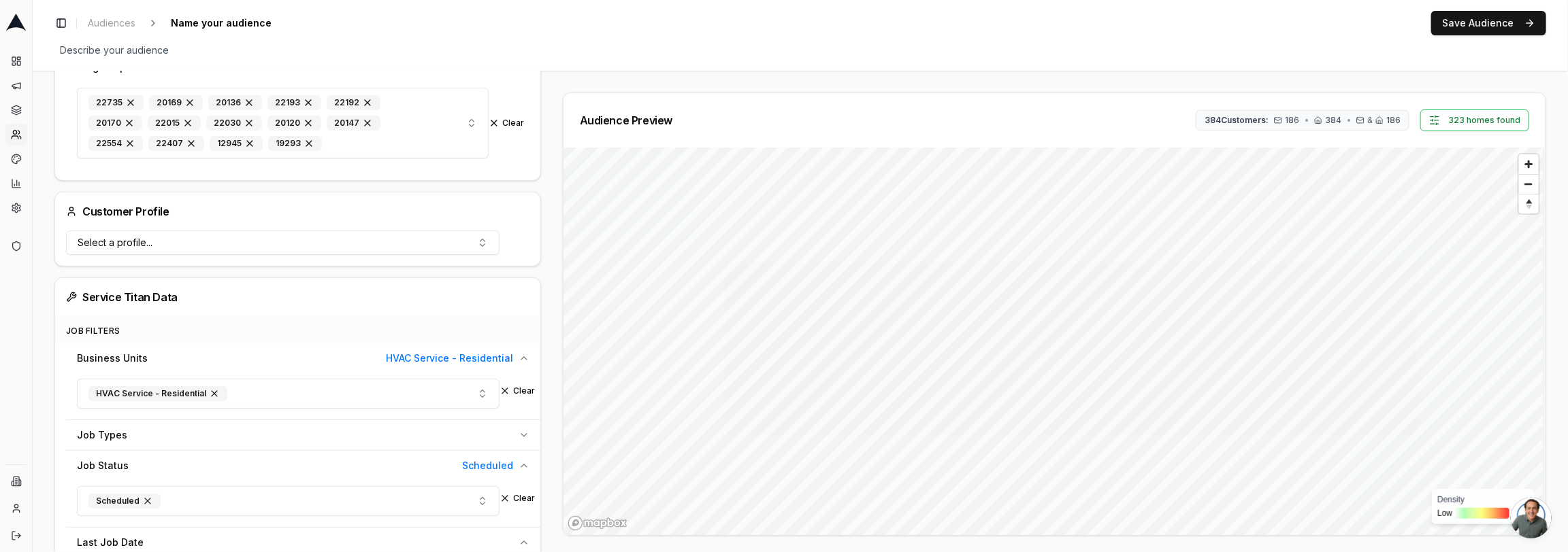
scroll to position [37, 0]
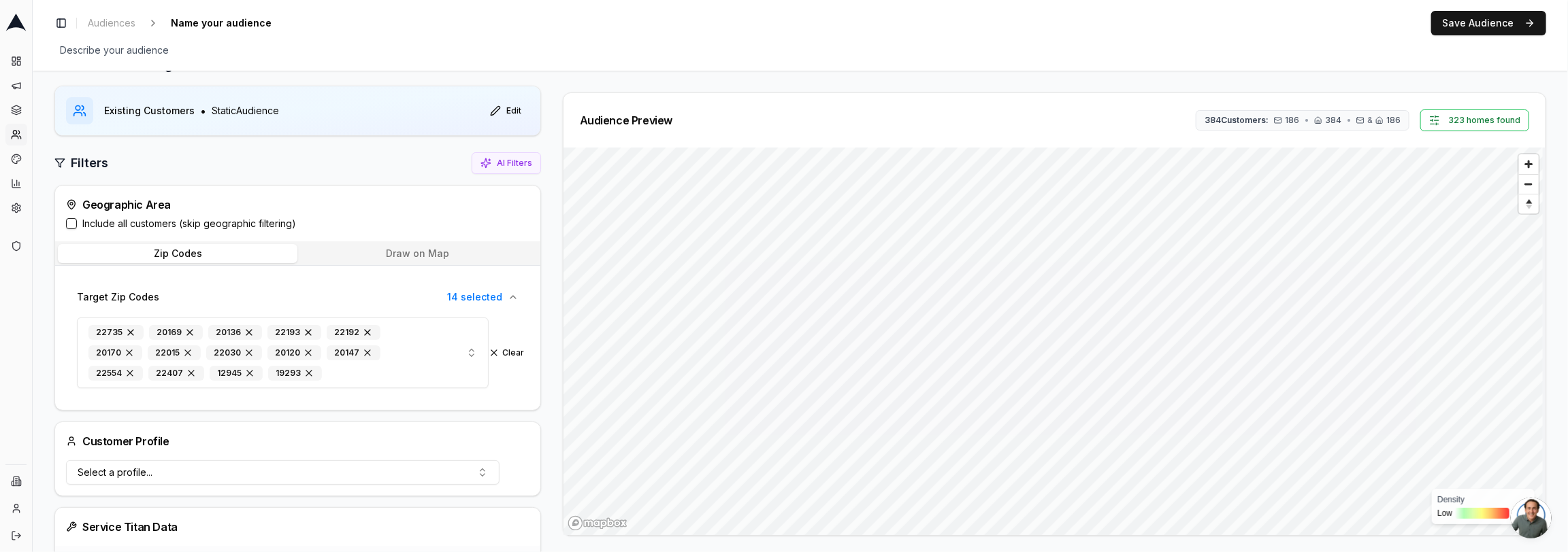
click at [229, 223] on label "Include all customers (skip geographic filtering)" at bounding box center [189, 224] width 214 height 14
click at [77, 223] on button "Include all customers (skip geographic filtering)" at bounding box center [71, 224] width 11 height 11
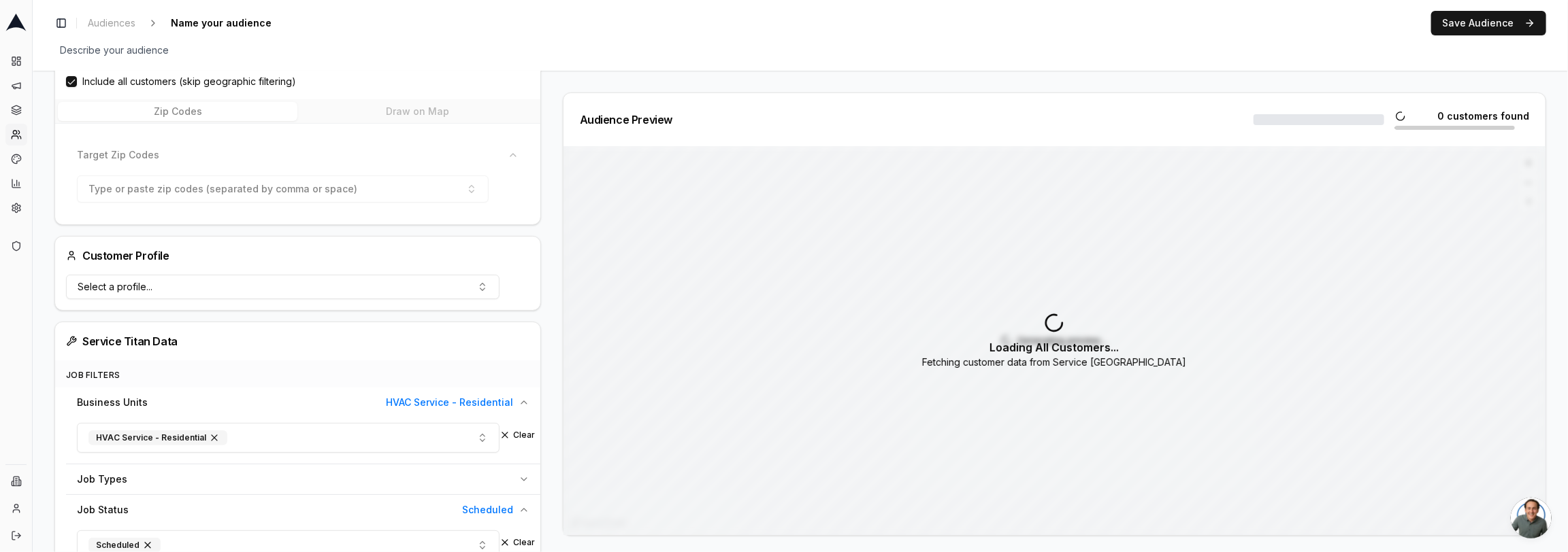
scroll to position [211, 0]
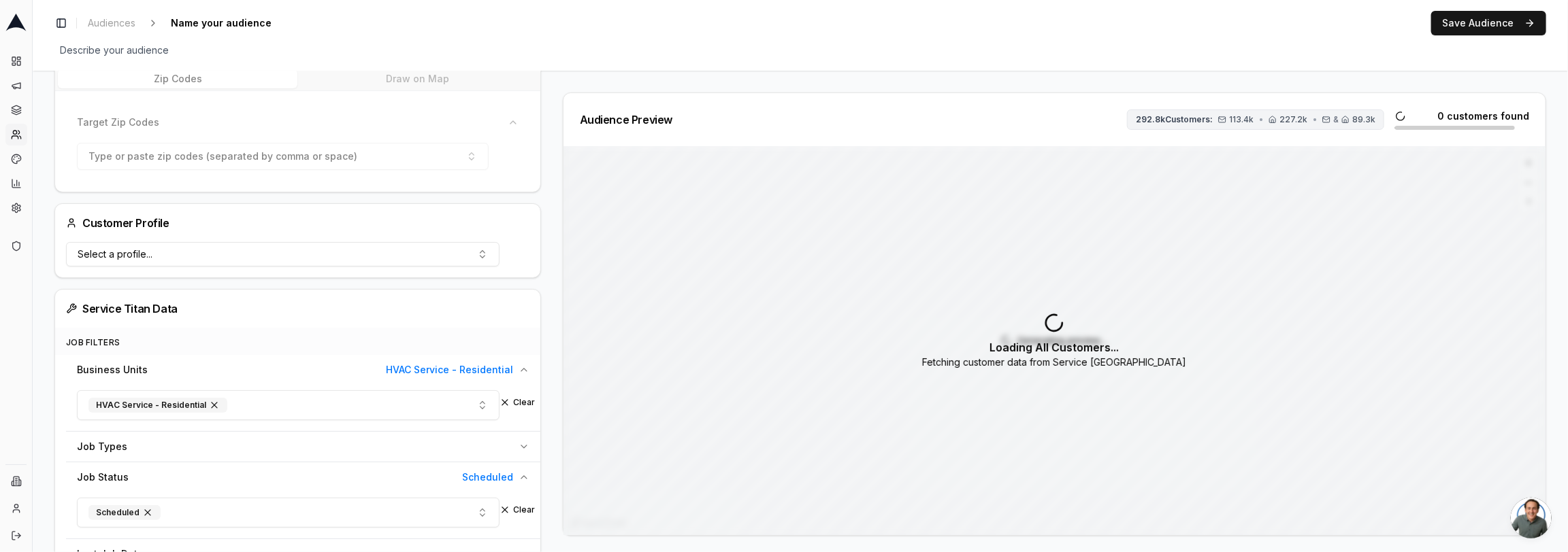
click at [1206, 118] on span "292.8k Customers:" at bounding box center [1174, 120] width 77 height 11
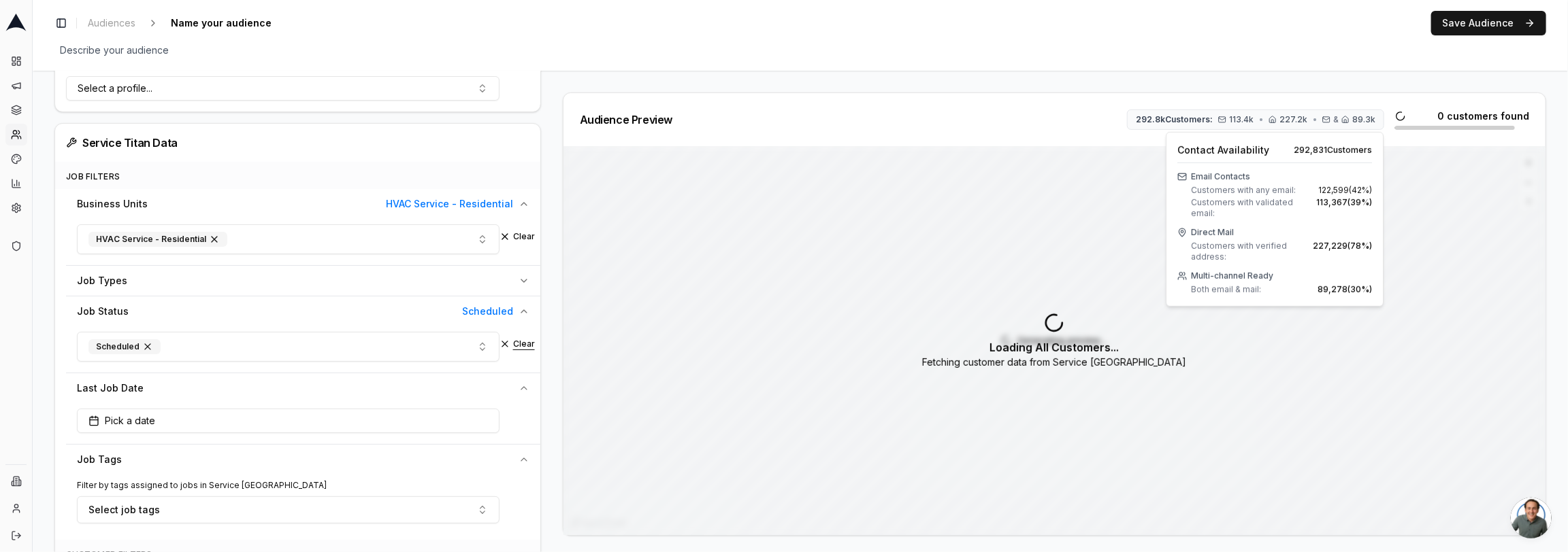
scroll to position [377, 0]
click at [520, 341] on button "Clear" at bounding box center [516, 345] width 35 height 11
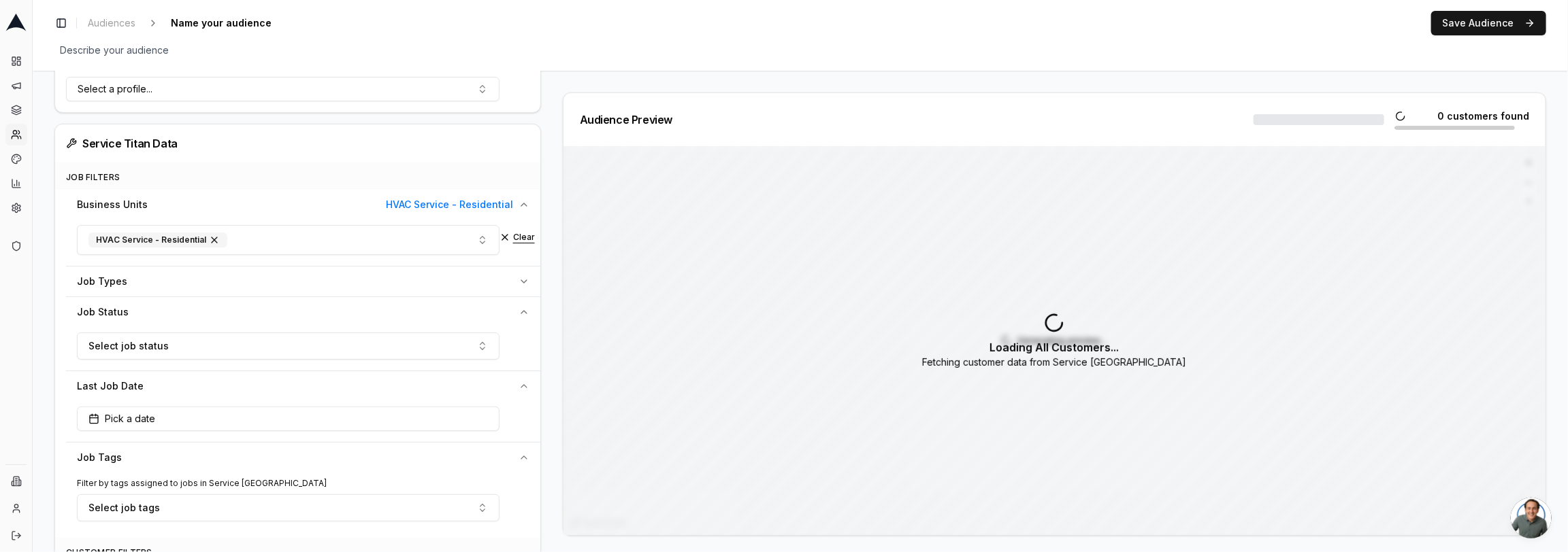
click at [516, 236] on button "Clear" at bounding box center [516, 238] width 35 height 11
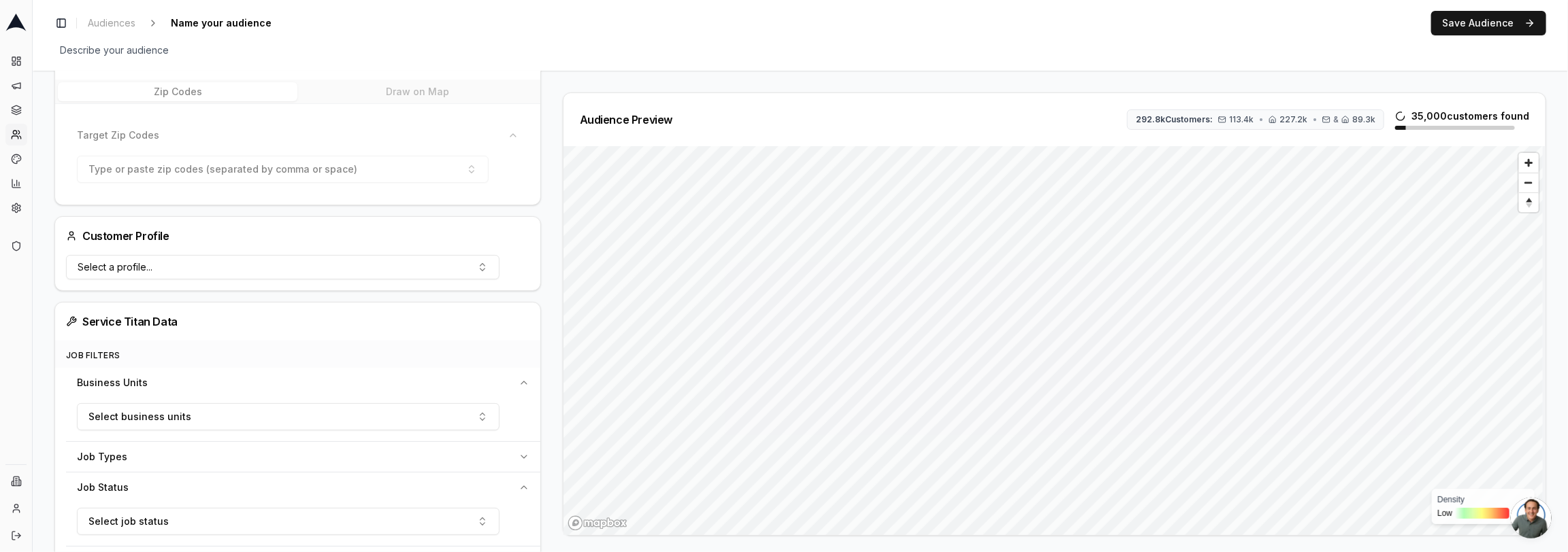
scroll to position [200, 0]
click at [248, 412] on button "Select business units" at bounding box center [288, 415] width 422 height 27
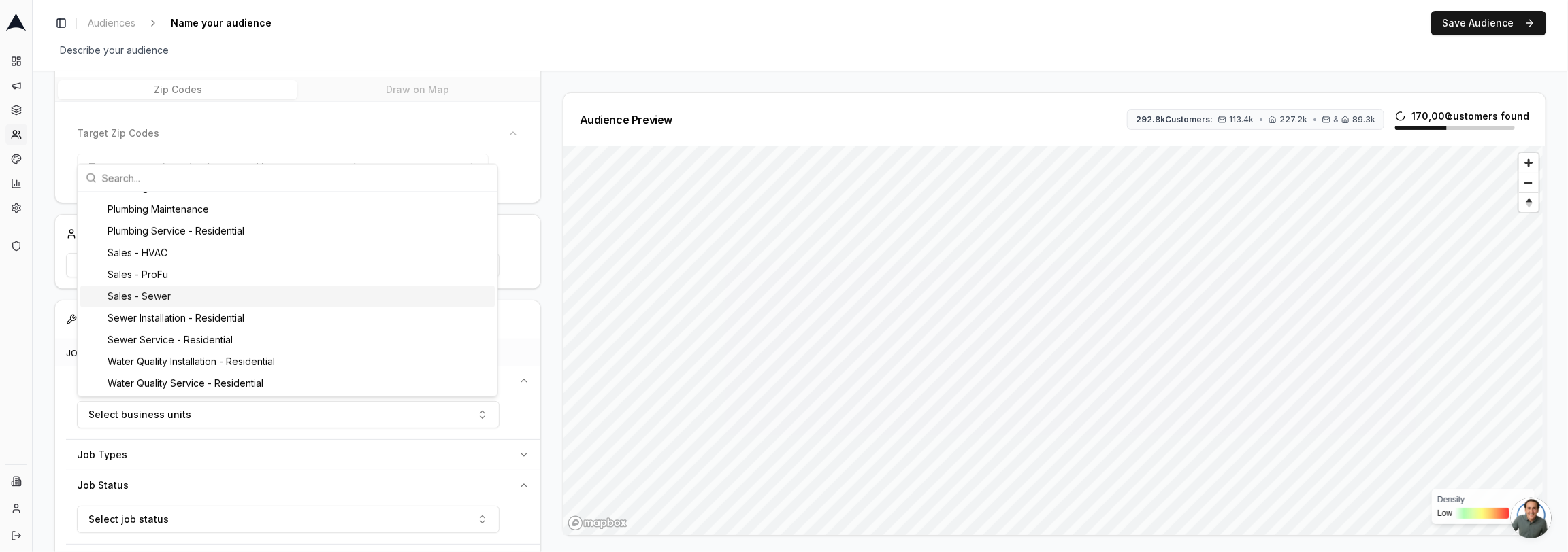
scroll to position [0, 0]
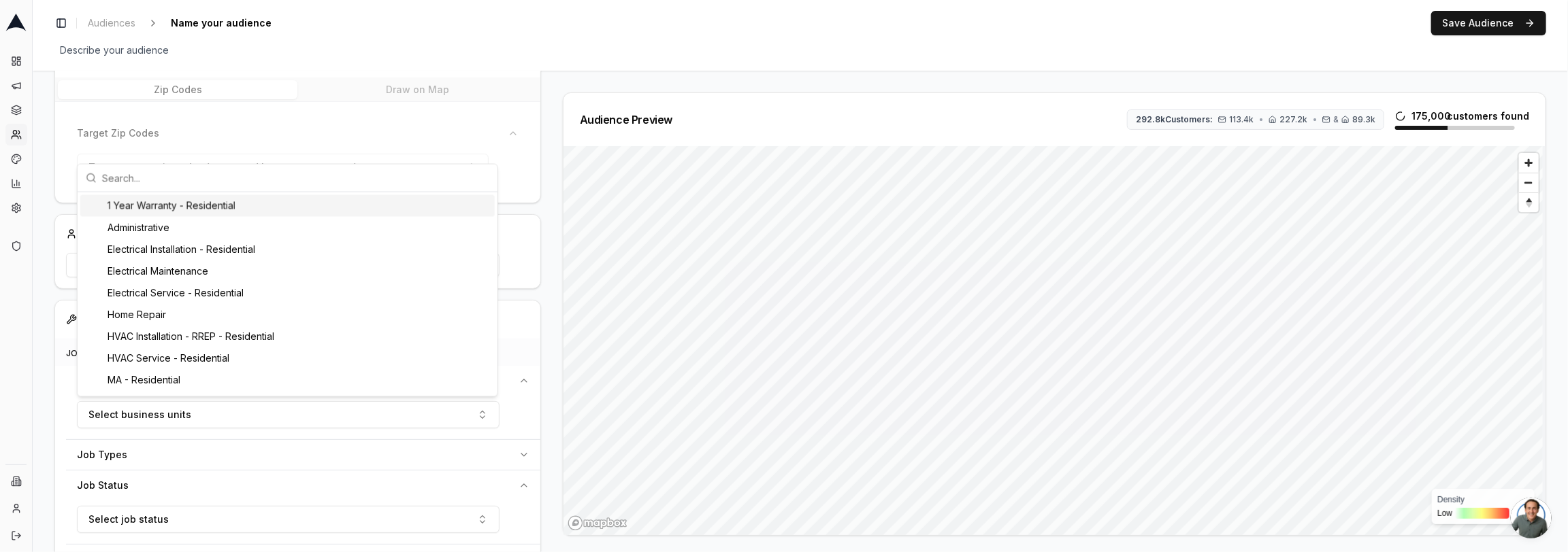
click at [219, 176] on input "text" at bounding box center [296, 178] width 387 height 27
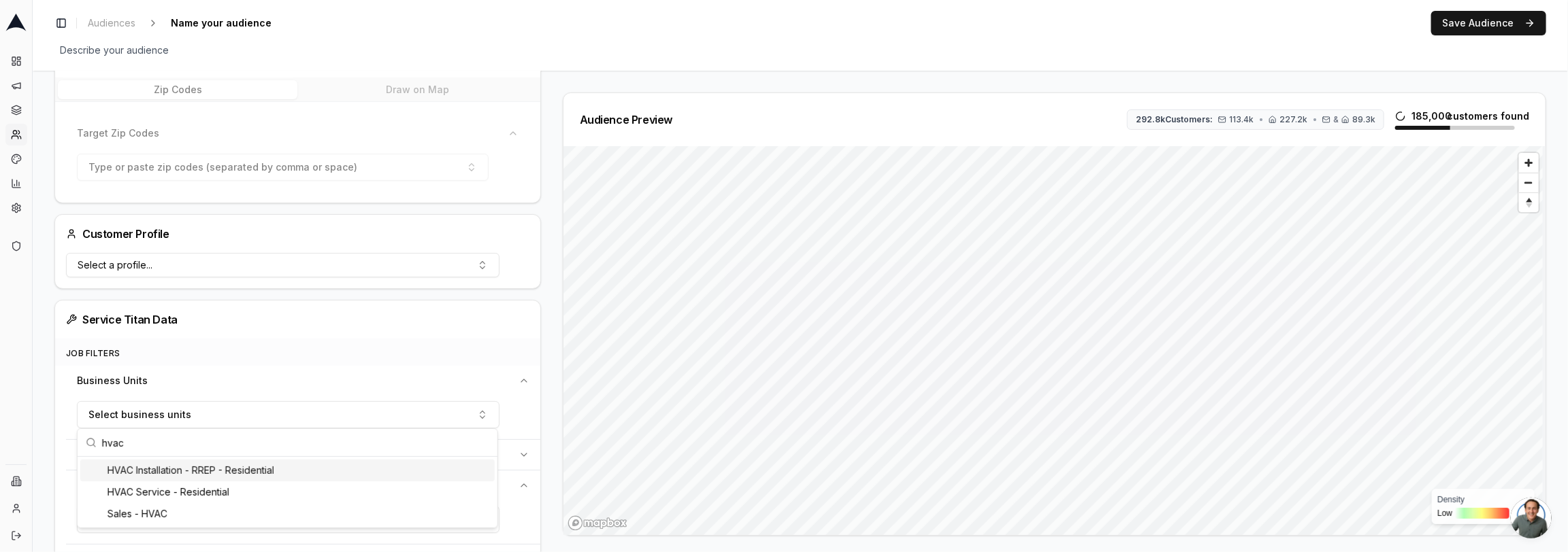
scroll to position [196, 0]
type input "hvac"
click at [183, 520] on div "Sales - HVAC" at bounding box center [287, 518] width 414 height 21
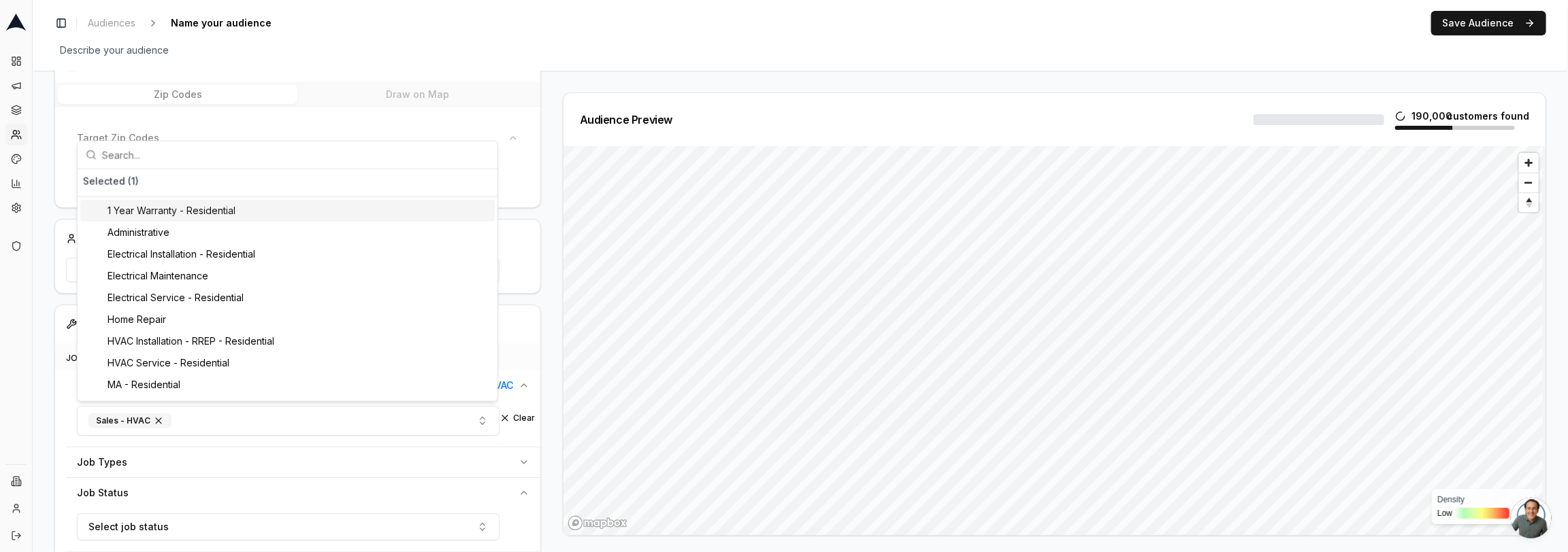
click at [40, 368] on div "Audience Configuration Existing Customers • Static Audience Edit Filters AI Fil…" at bounding box center [800, 489] width 1536 height 1228
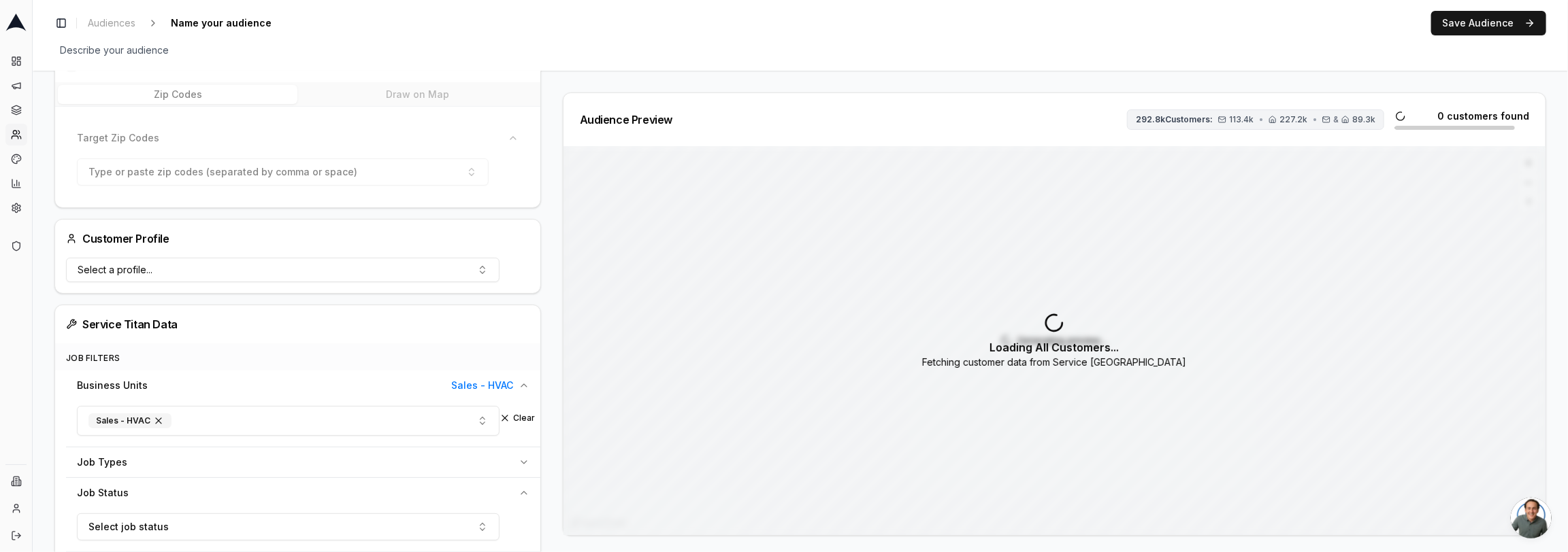
click at [1193, 119] on span "292.8k Customers:" at bounding box center [1174, 120] width 77 height 11
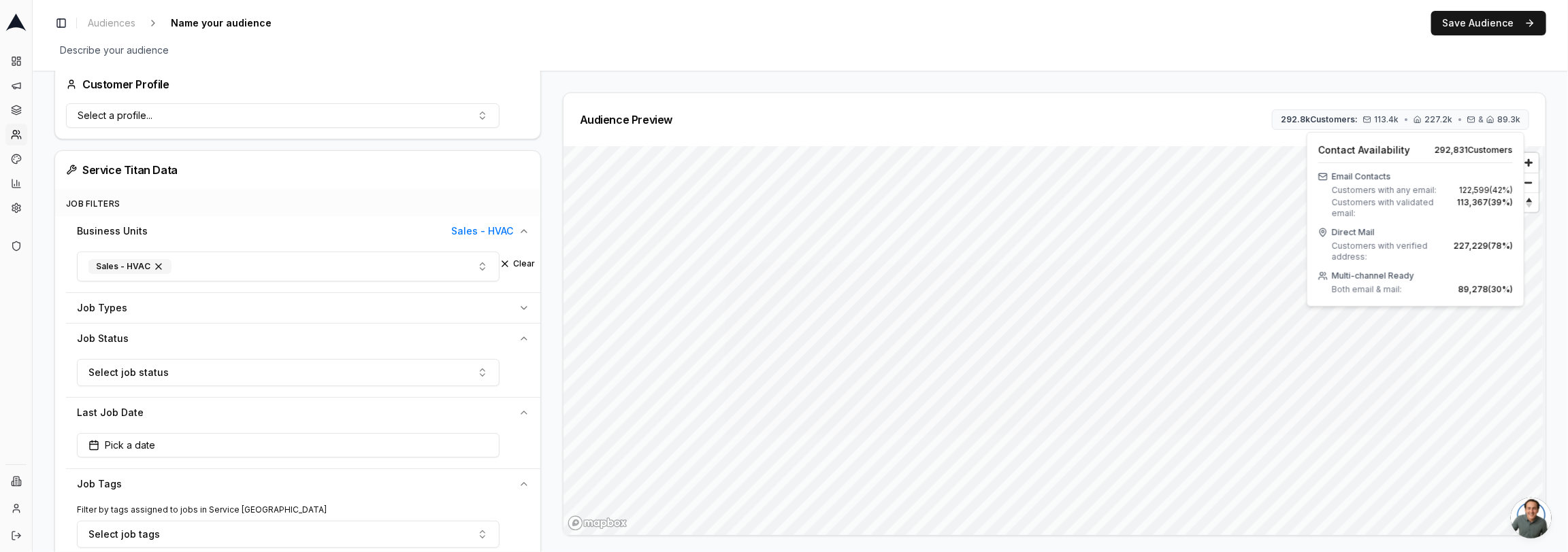
scroll to position [0, 0]
